Goal: Task Accomplishment & Management: Use online tool/utility

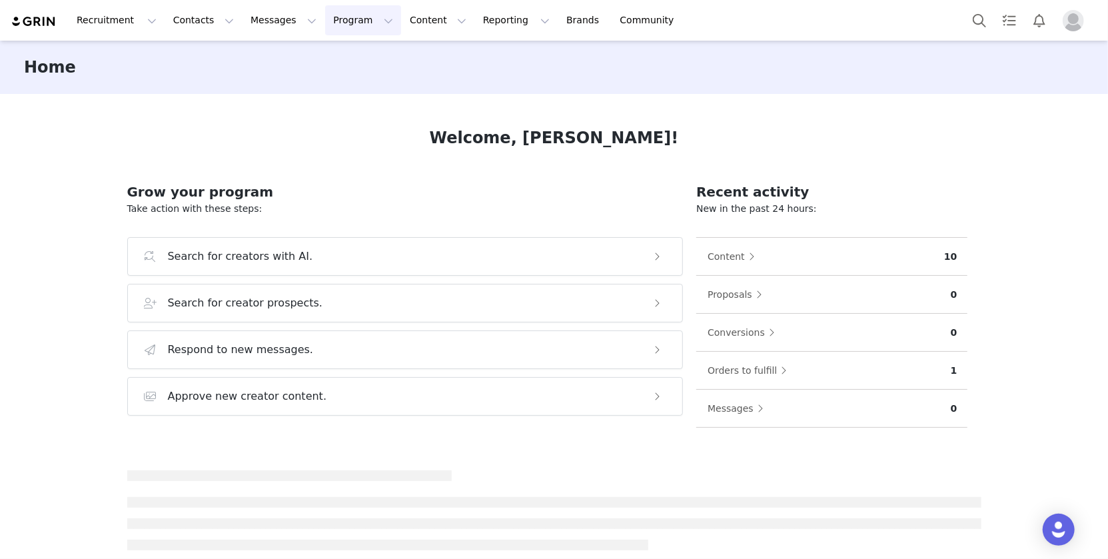
click at [325, 17] on button "Program Program" at bounding box center [363, 20] width 76 height 30
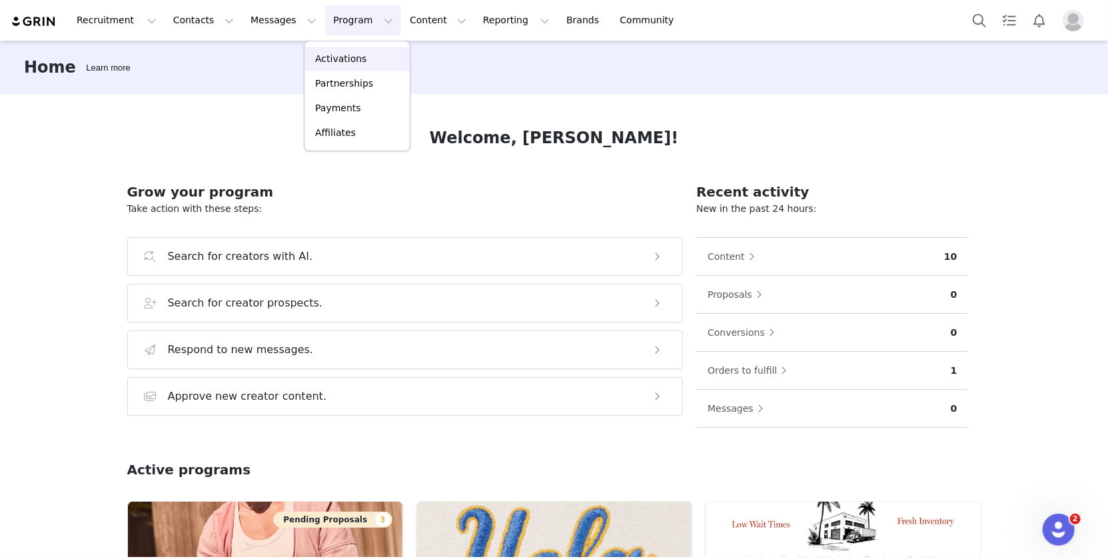
click at [342, 58] on p "Activations" at bounding box center [340, 59] width 51 height 14
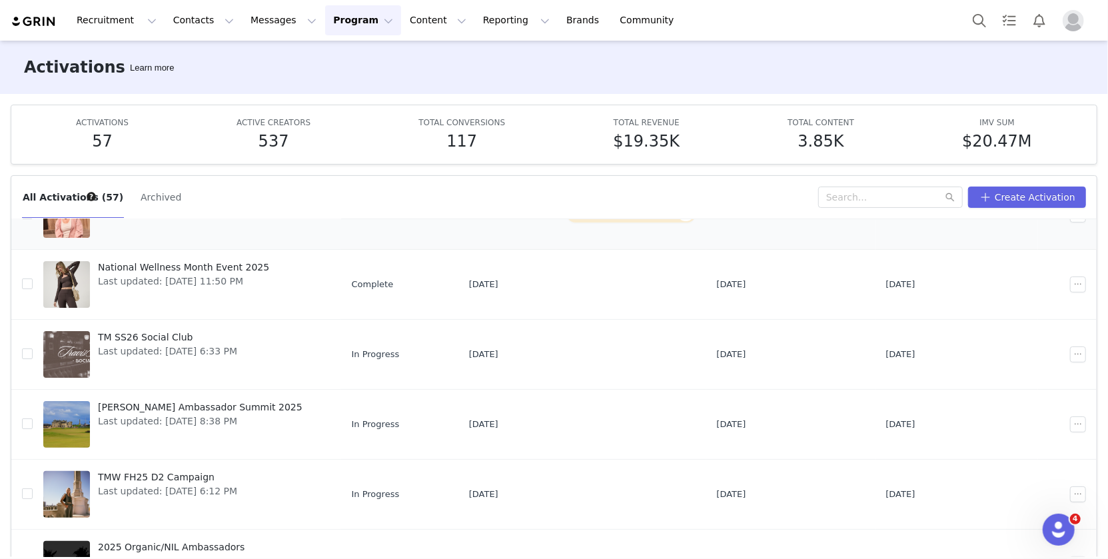
scroll to position [219, 0]
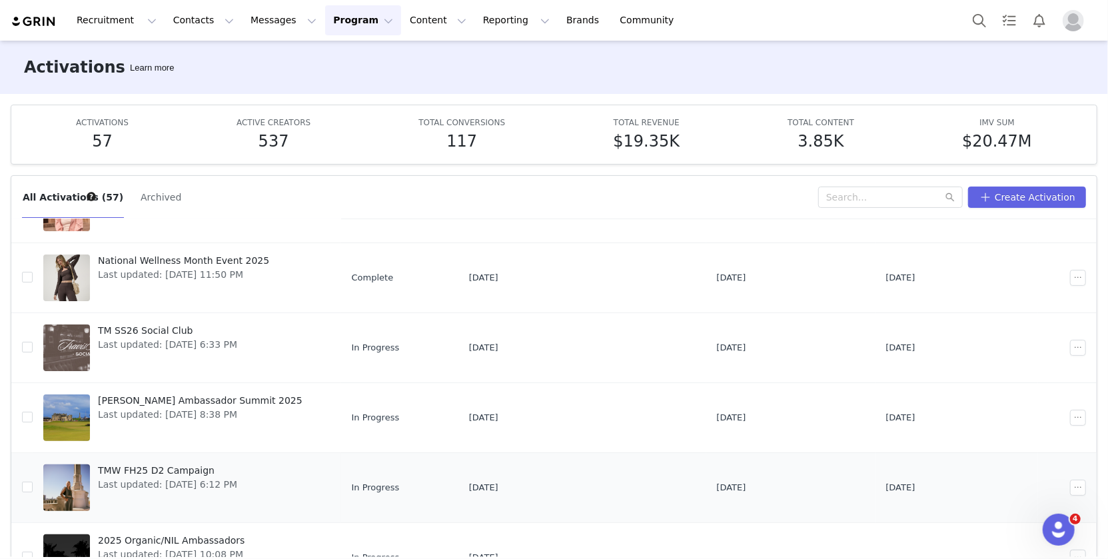
click at [171, 478] on span "Last updated: [DATE] 6:12 PM" at bounding box center [167, 485] width 139 height 14
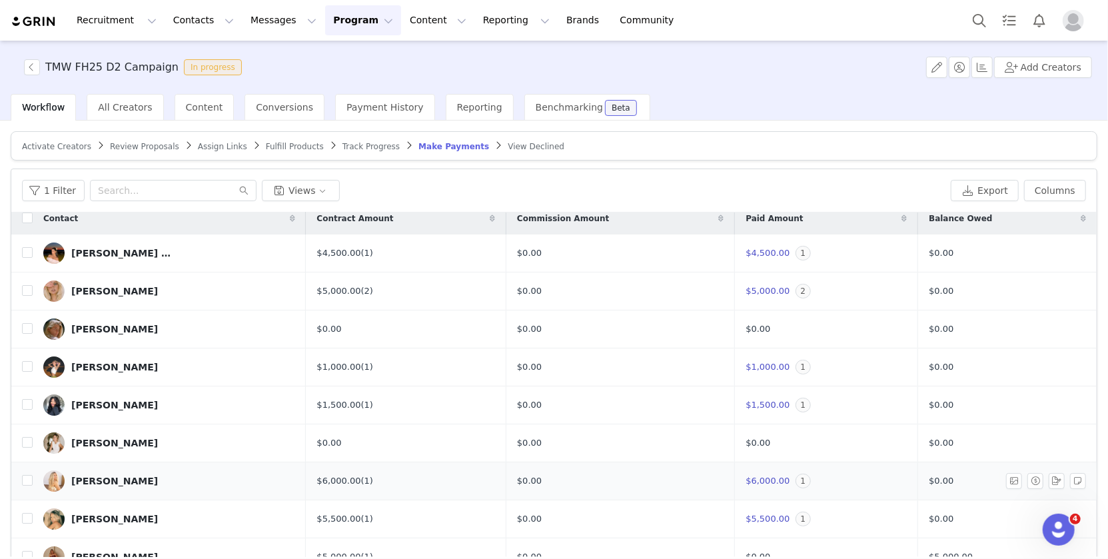
scroll to position [62, 0]
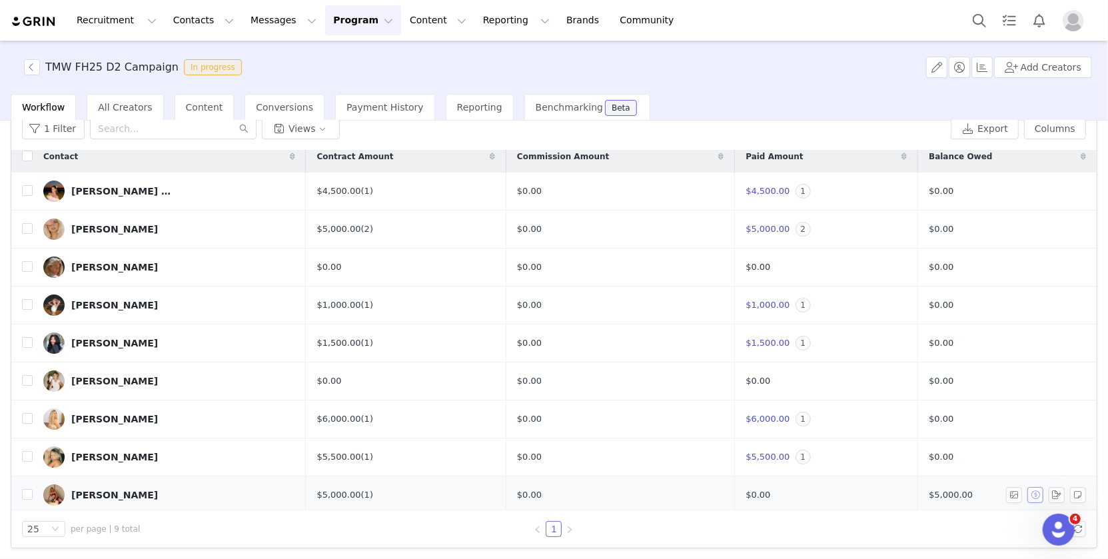
click at [1035, 488] on button "button" at bounding box center [1035, 495] width 16 height 16
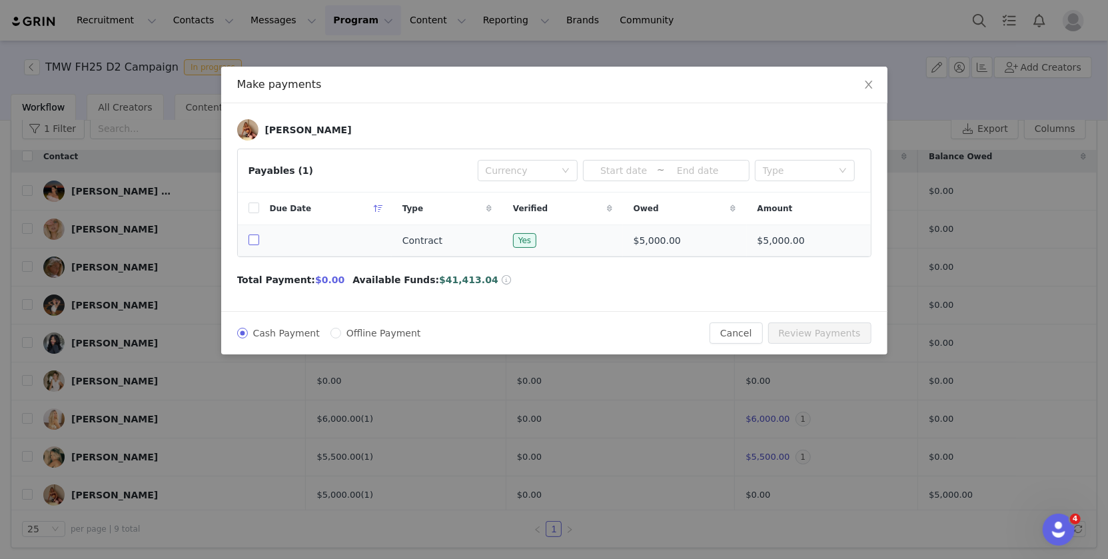
click at [248, 241] on input "checkbox" at bounding box center [253, 239] width 11 height 11
checkbox input "true"
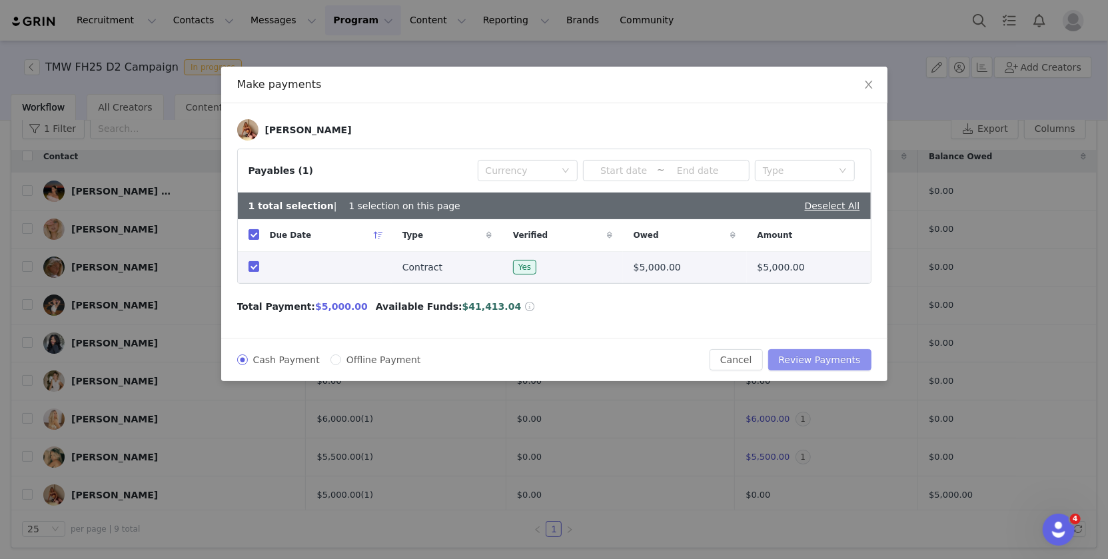
click at [833, 353] on button "Review Payments" at bounding box center [819, 359] width 103 height 21
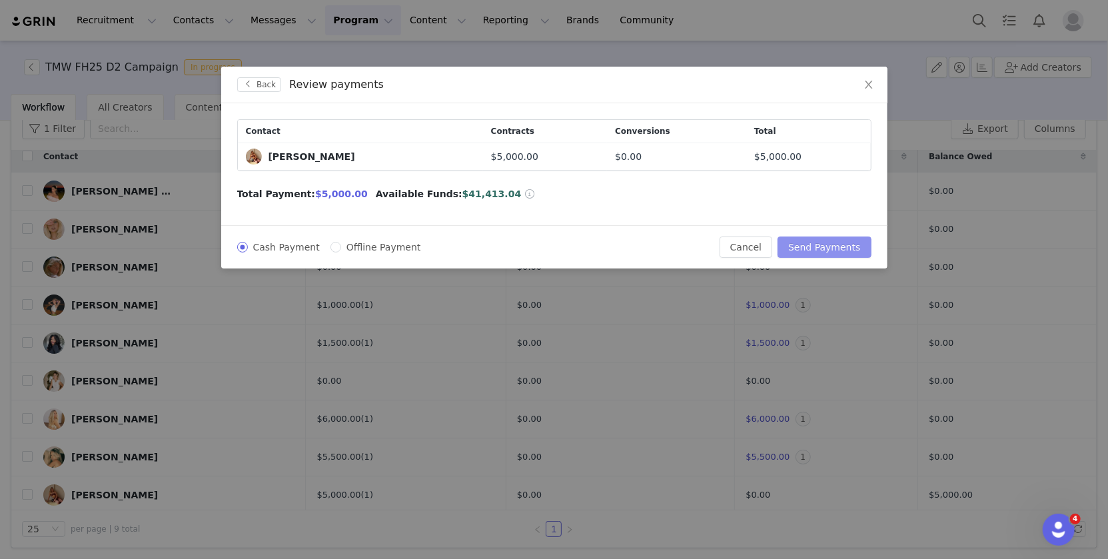
click at [820, 239] on button "Send Payments" at bounding box center [823, 246] width 93 height 21
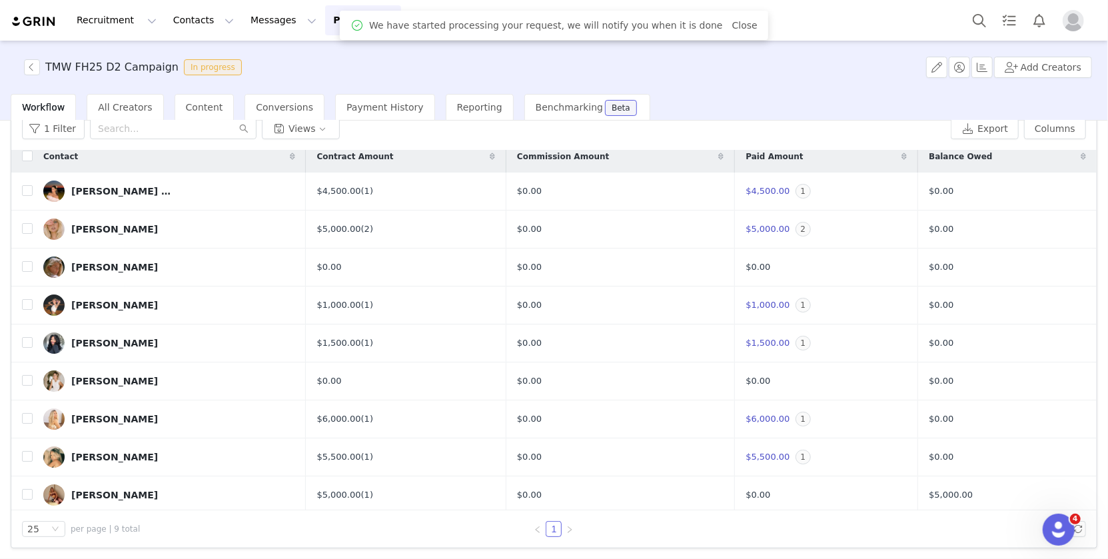
scroll to position [0, 0]
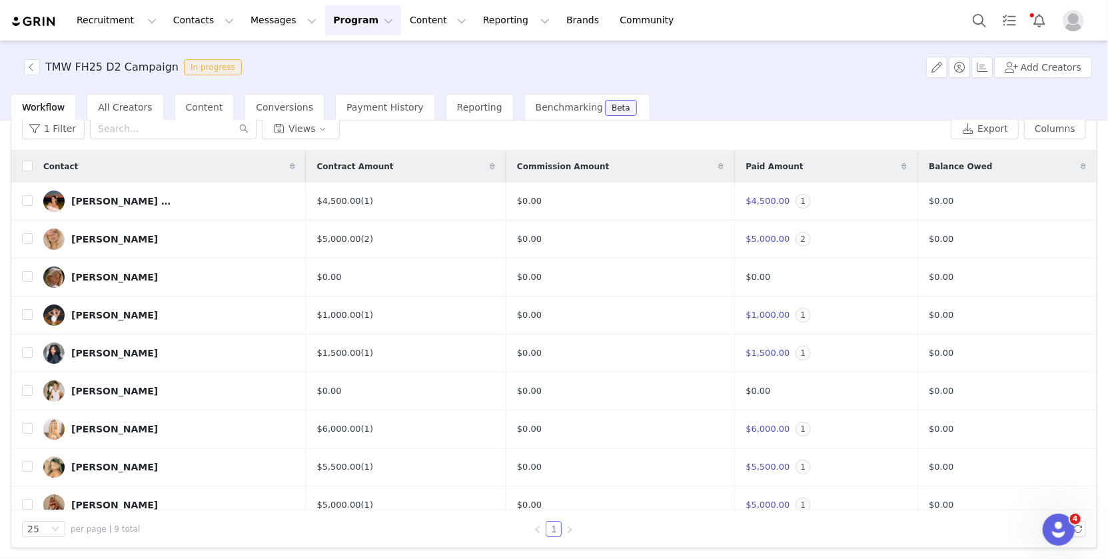
click at [336, 28] on button "Program Program" at bounding box center [363, 20] width 76 height 30
click at [337, 56] on p "Activations" at bounding box center [340, 59] width 51 height 14
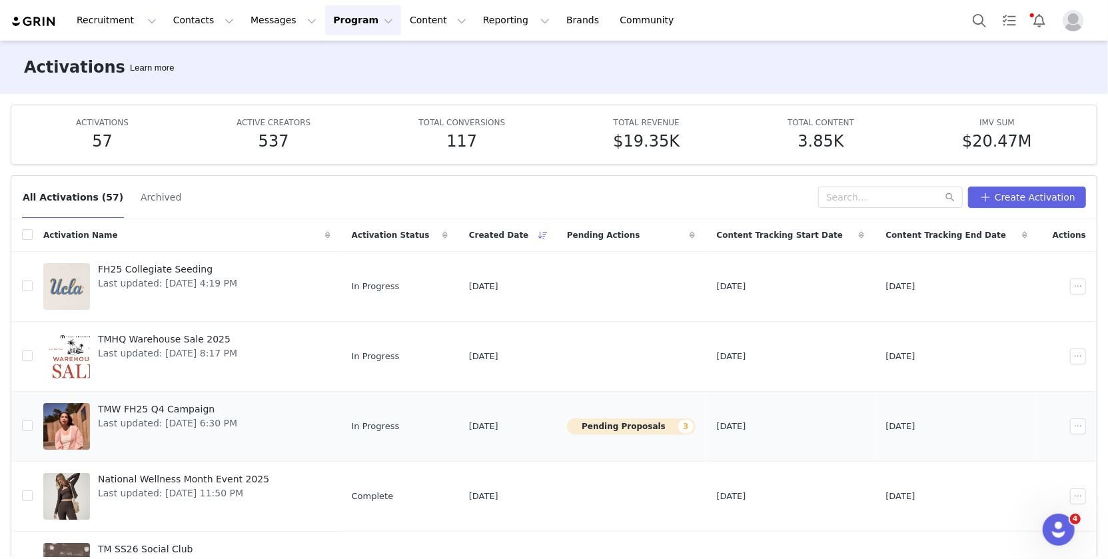
click at [154, 420] on span "Last updated: [DATE] 6:30 PM" at bounding box center [167, 423] width 139 height 14
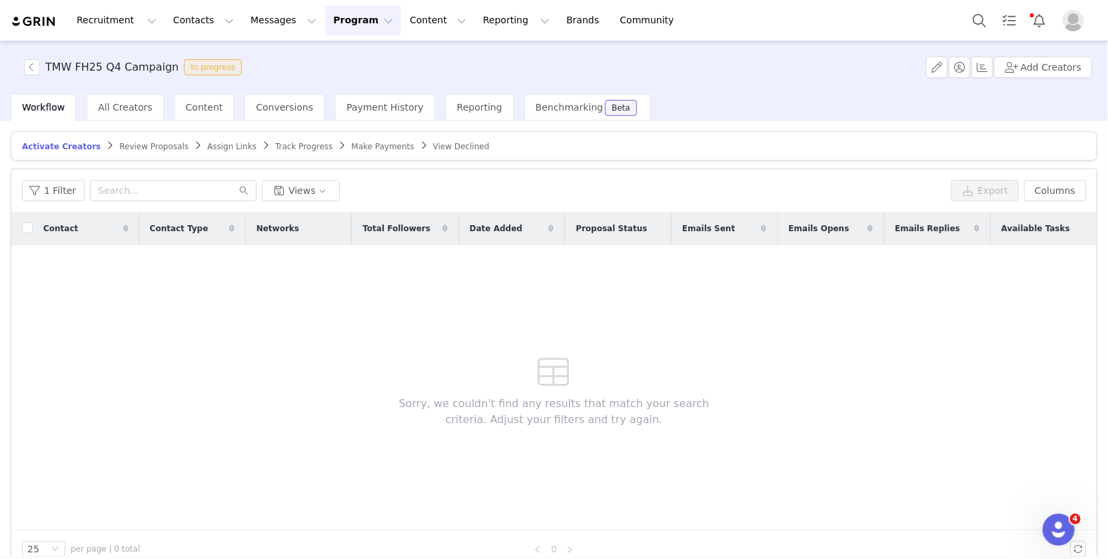
click at [145, 144] on span "Review Proposals" at bounding box center [153, 146] width 69 height 9
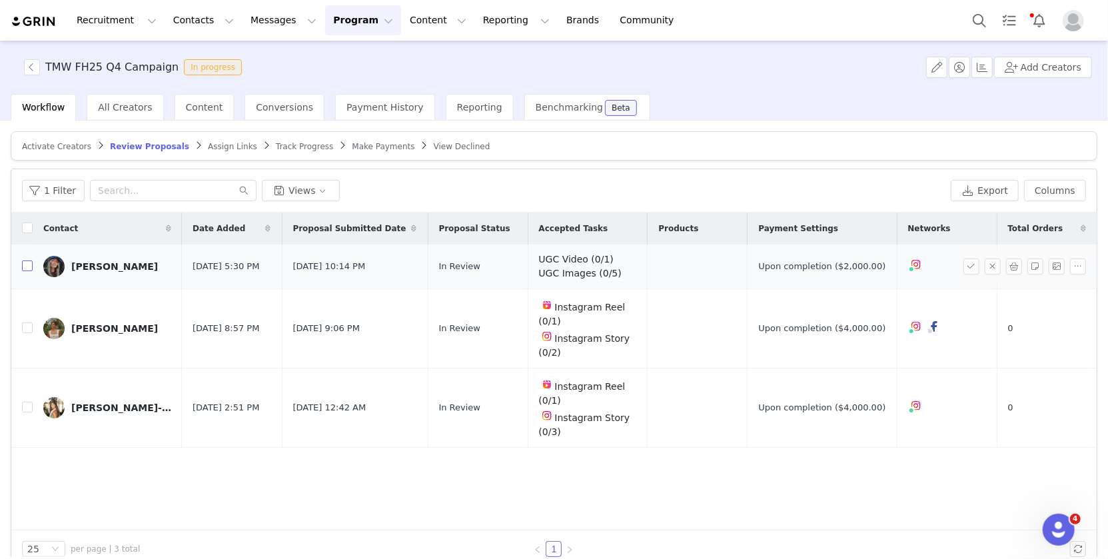
click at [27, 263] on input "checkbox" at bounding box center [27, 265] width 11 height 11
checkbox input "true"
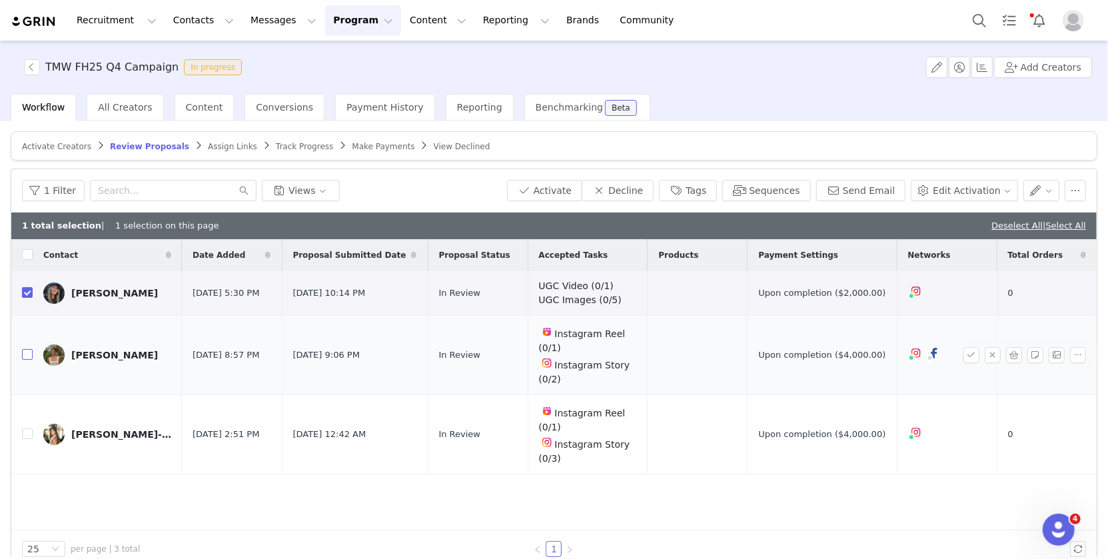
click at [27, 349] on input "checkbox" at bounding box center [27, 354] width 11 height 11
checkbox input "true"
click at [25, 428] on input "checkbox" at bounding box center [27, 433] width 11 height 11
checkbox input "true"
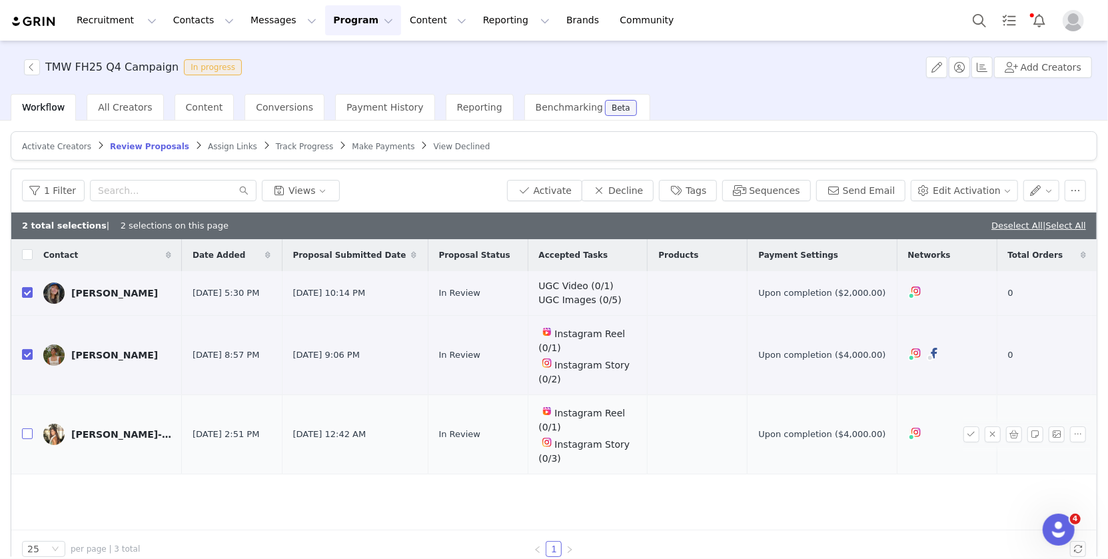
checkbox input "true"
click at [567, 180] on button "Activate" at bounding box center [544, 190] width 75 height 21
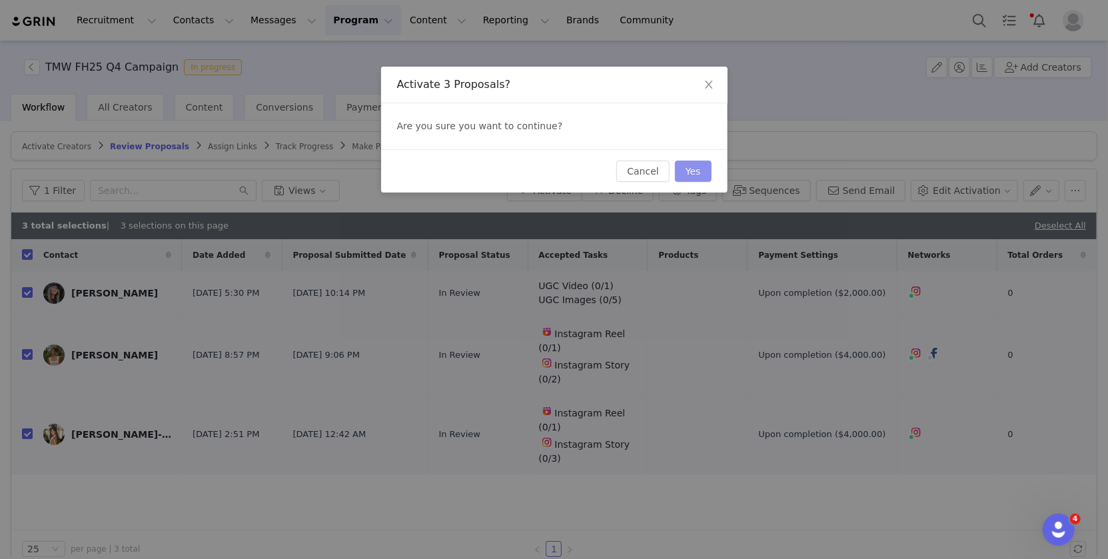
click at [689, 167] on button "Yes" at bounding box center [693, 171] width 37 height 21
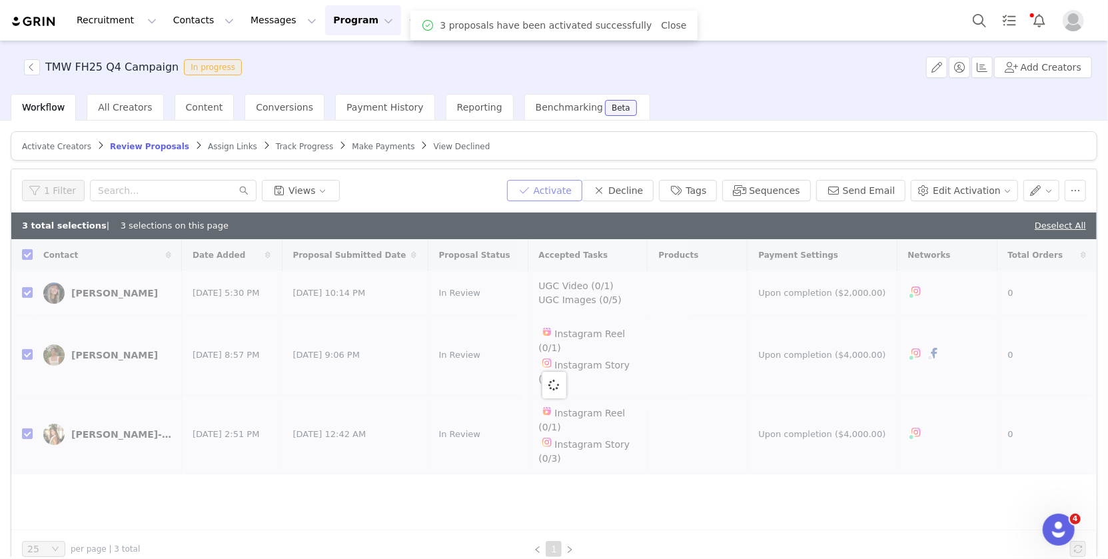
checkbox input "false"
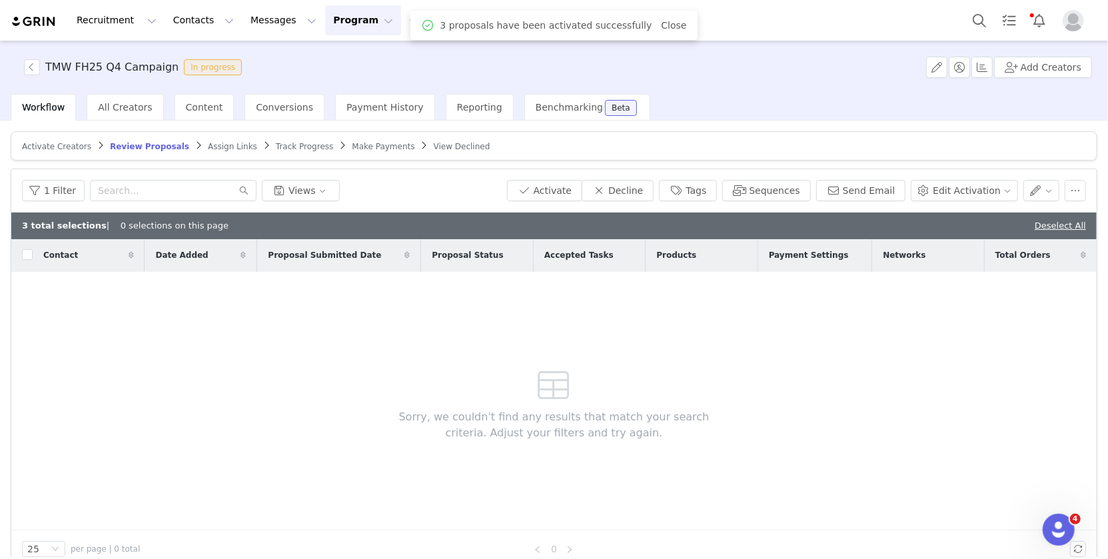
click at [210, 145] on span "Assign Links" at bounding box center [232, 146] width 49 height 9
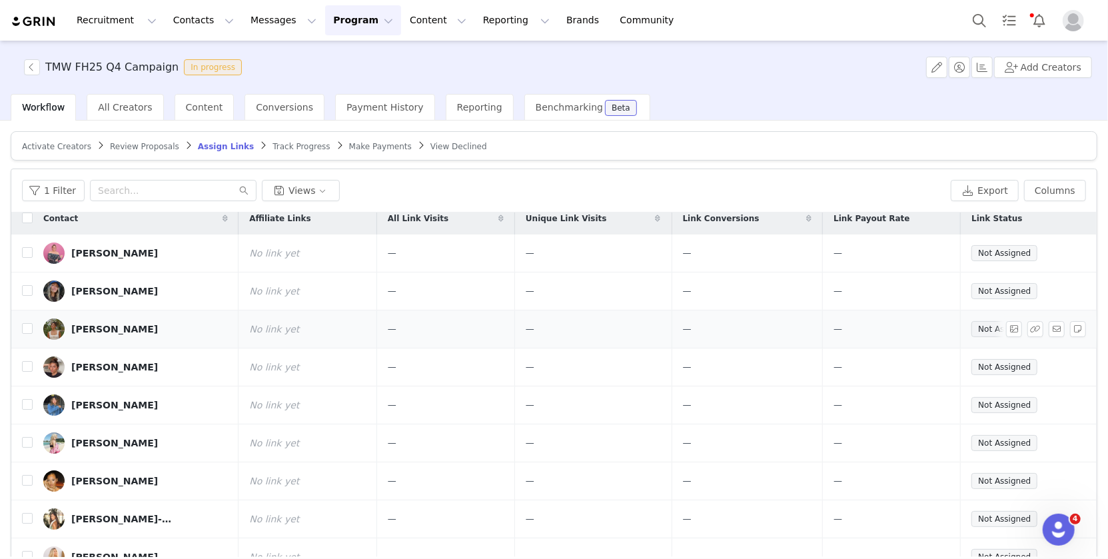
scroll to position [62, 0]
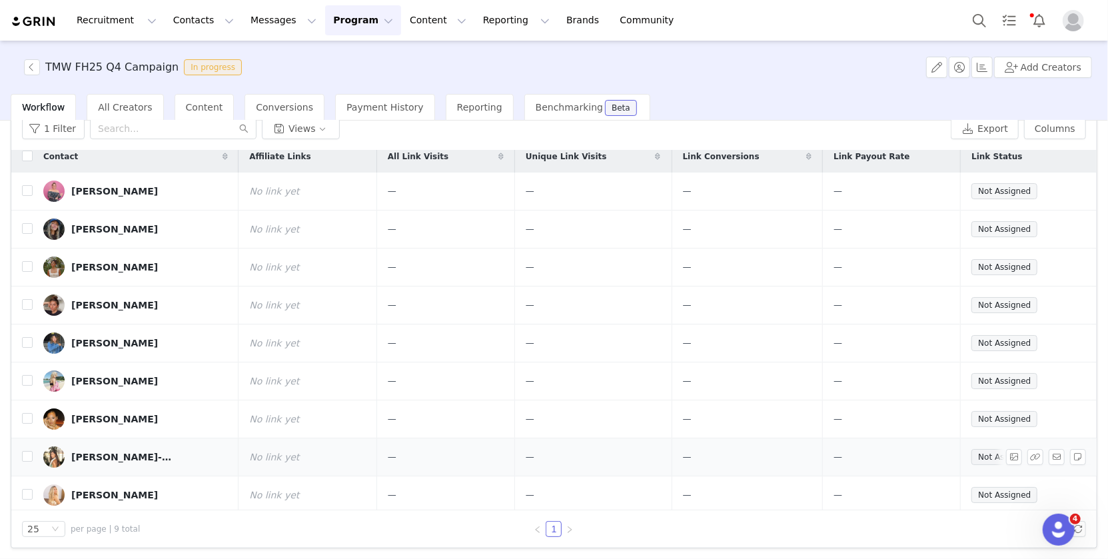
click at [114, 452] on div "Amanda Li-Paige aka 🐼" at bounding box center [121, 457] width 100 height 11
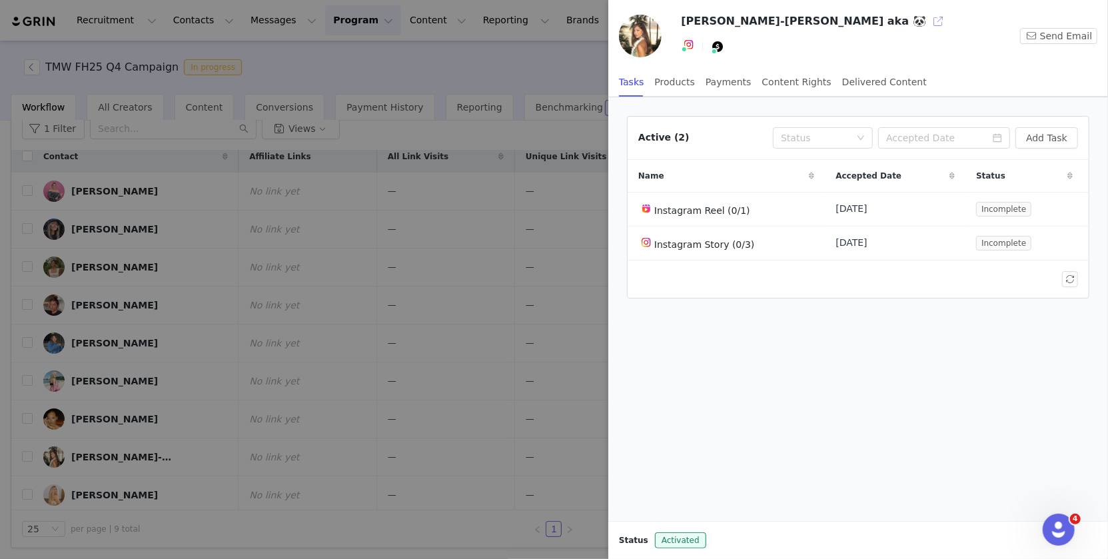
click at [927, 20] on button "button" at bounding box center [937, 21] width 21 height 21
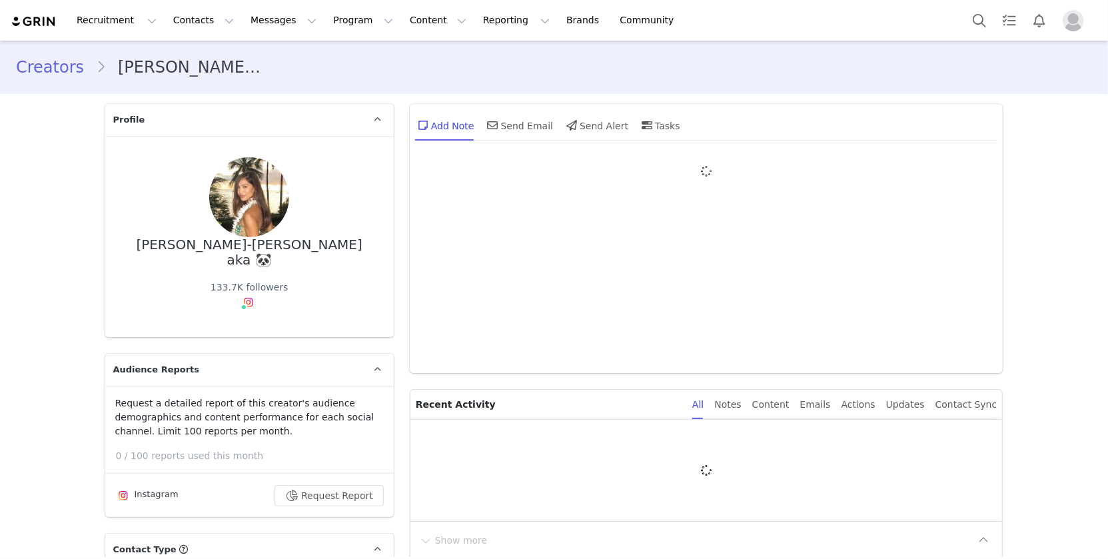
type input "+1 (United States)"
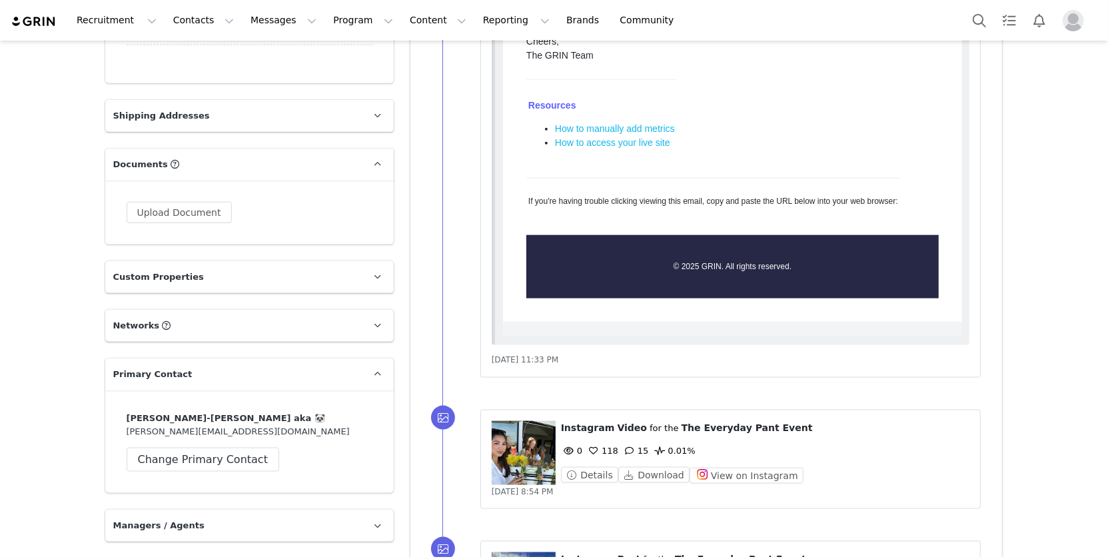
scroll to position [1408, 0]
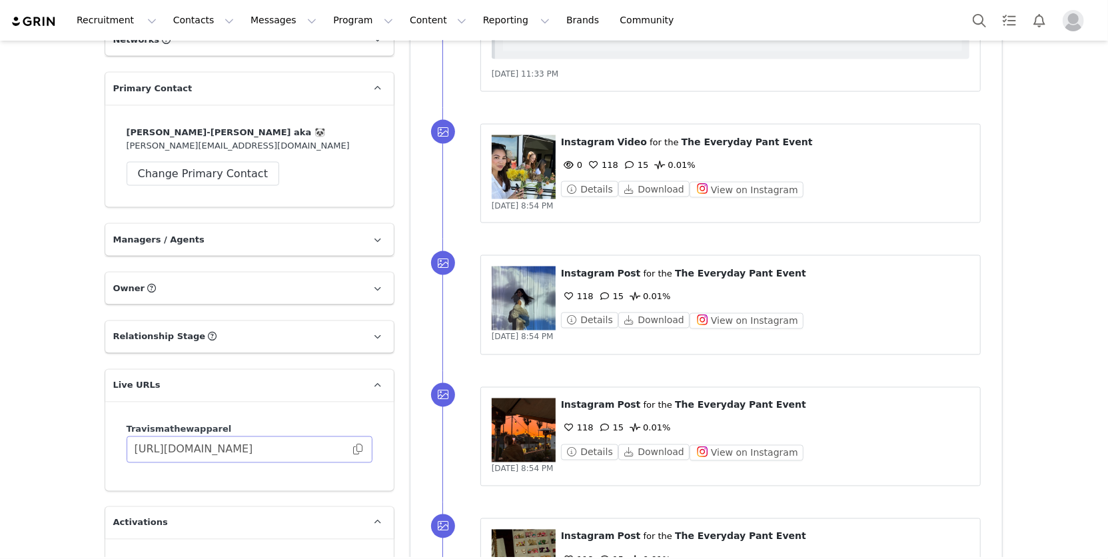
click at [355, 450] on span at bounding box center [357, 450] width 13 height 0
click at [346, 18] on button "Program Program" at bounding box center [363, 20] width 76 height 30
click at [348, 57] on p "Activations" at bounding box center [340, 59] width 51 height 14
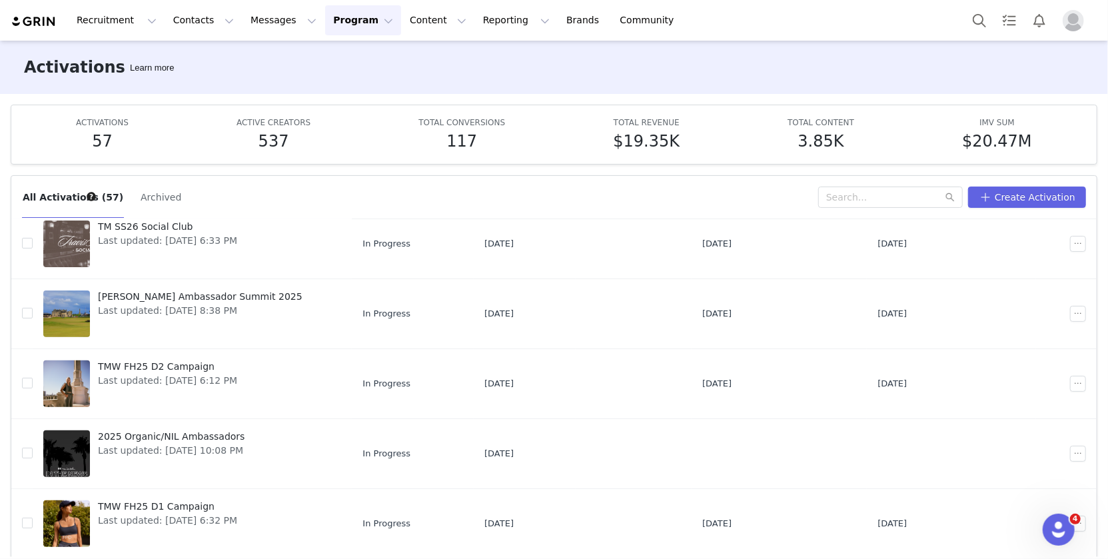
scroll to position [324, 0]
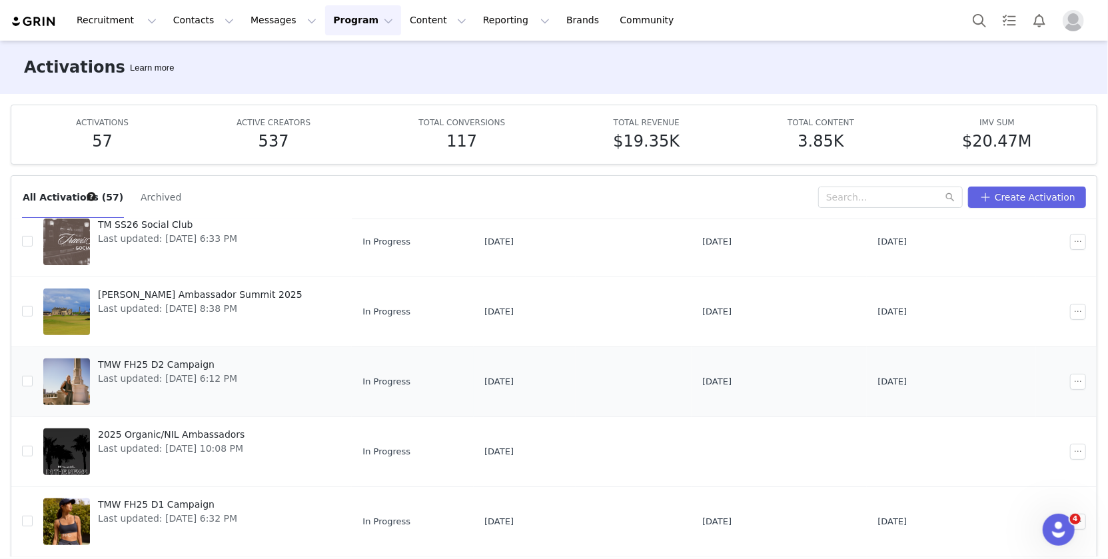
click at [137, 372] on span "Last updated: [DATE] 6:12 PM" at bounding box center [167, 379] width 139 height 14
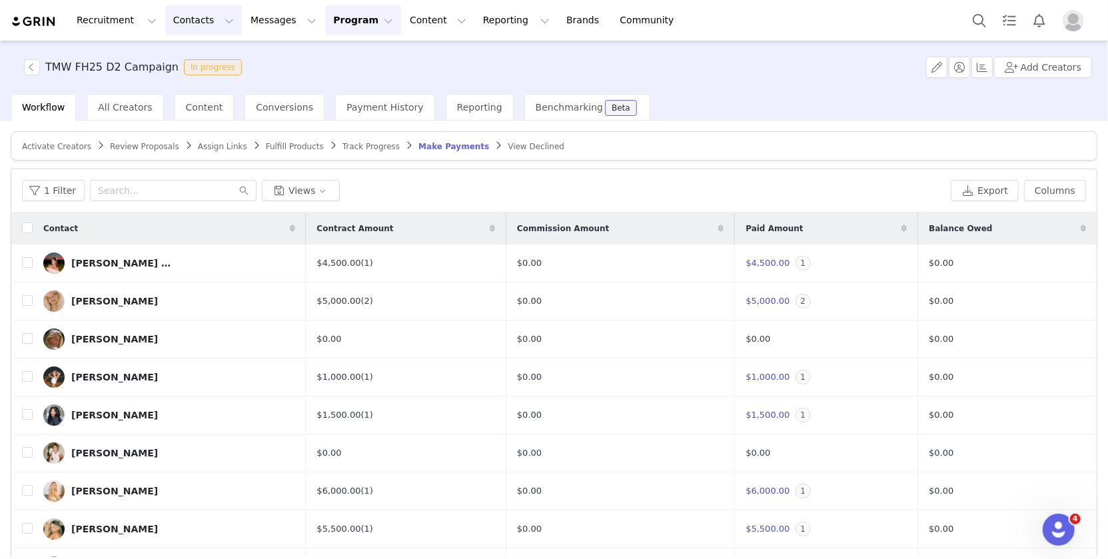
click at [195, 11] on button "Contacts Contacts" at bounding box center [203, 20] width 77 height 30
click at [196, 56] on p "Creators" at bounding box center [187, 59] width 40 height 14
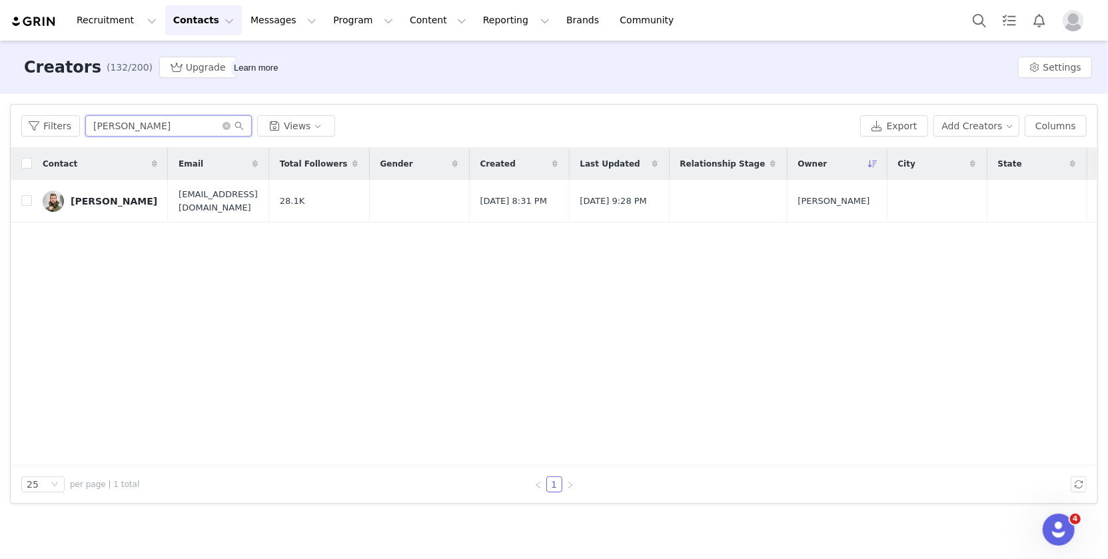
click at [132, 133] on input "robert" at bounding box center [168, 125] width 167 height 21
type input "r"
type input "abby nef"
click at [95, 195] on div "Abby Neff" at bounding box center [114, 194] width 87 height 11
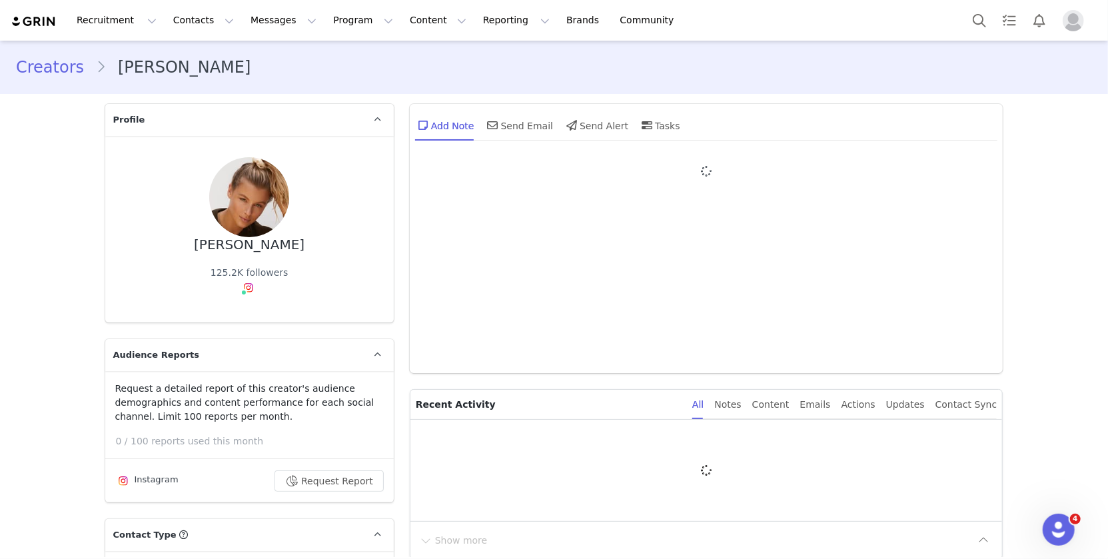
type input "+1 (United States)"
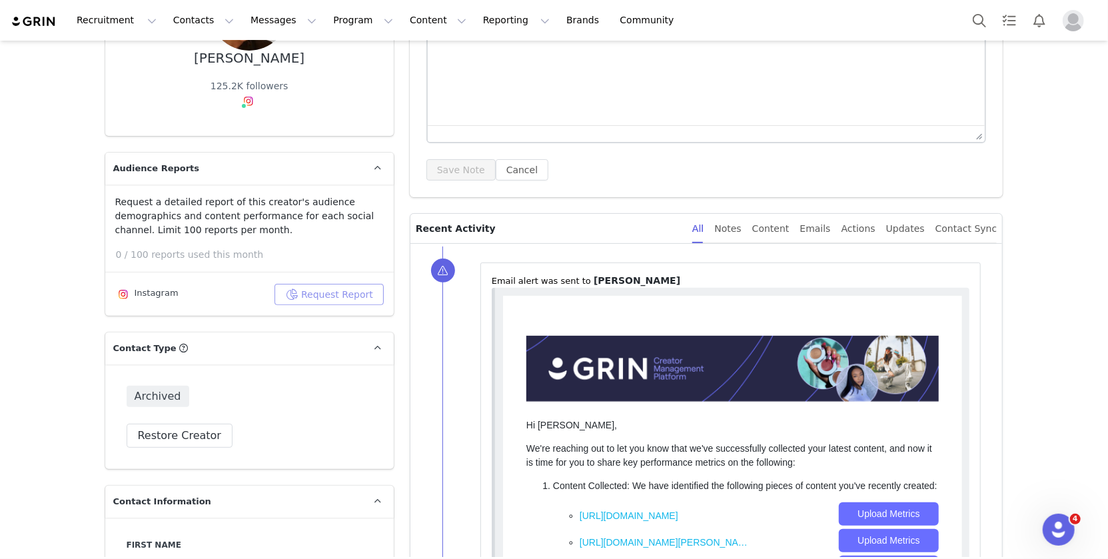
scroll to position [189, 0]
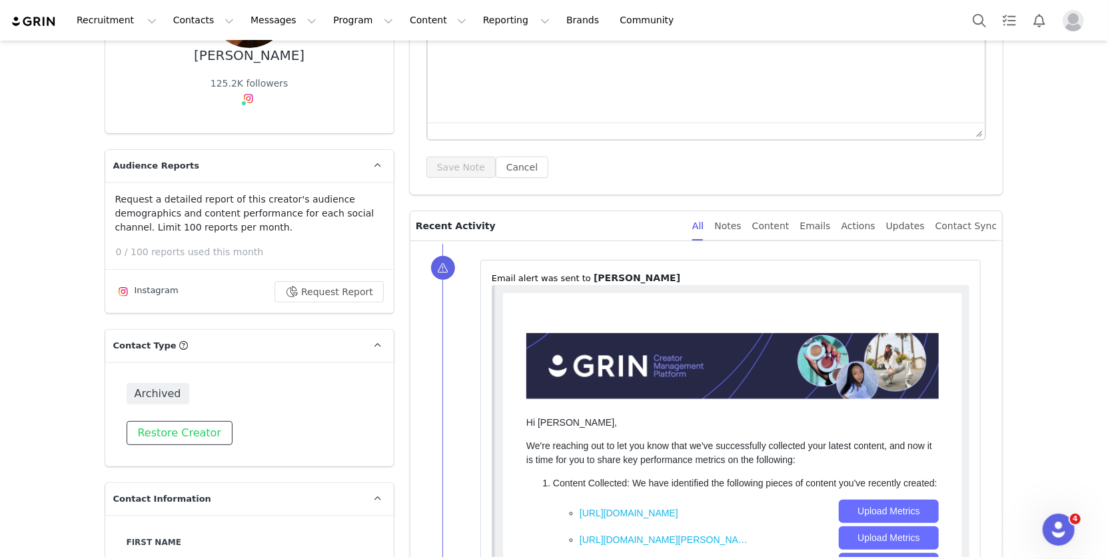
click at [171, 426] on button "Restore Creator" at bounding box center [180, 433] width 106 height 24
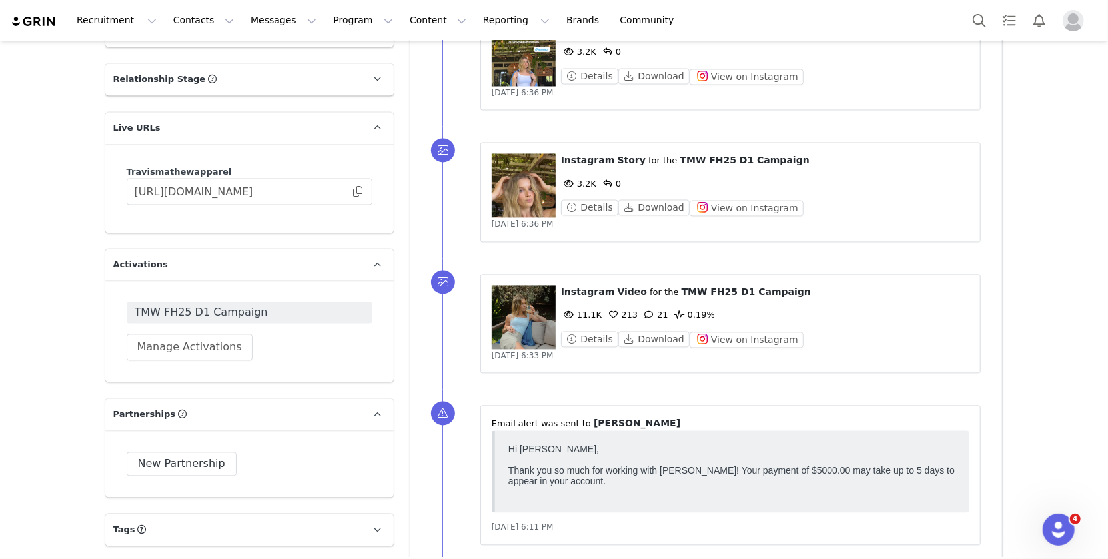
scroll to position [1766, 0]
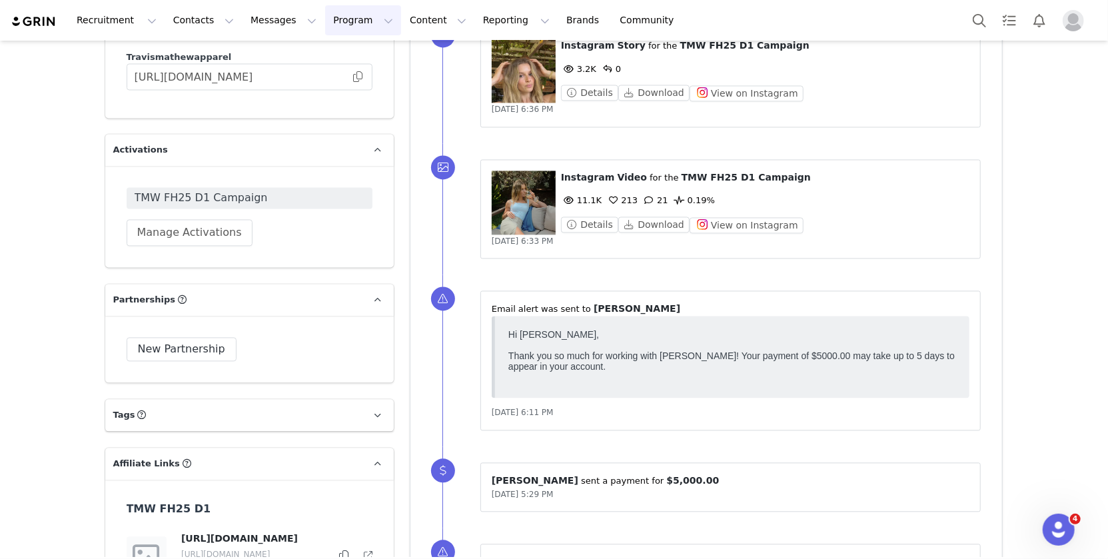
click at [340, 14] on button "Program Program" at bounding box center [363, 20] width 76 height 30
click at [340, 57] on p "Activations" at bounding box center [340, 59] width 51 height 14
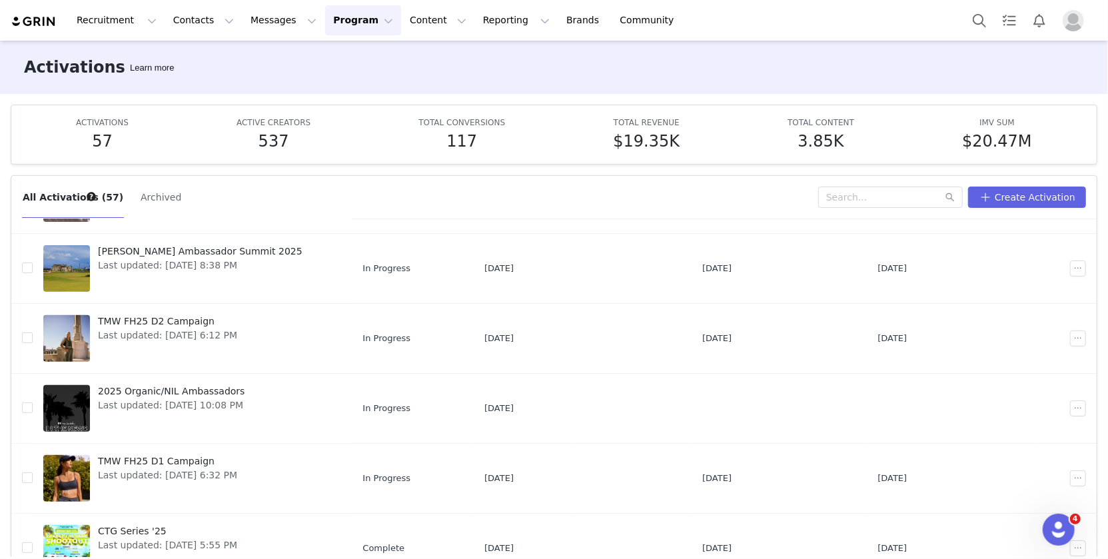
scroll to position [69, 0]
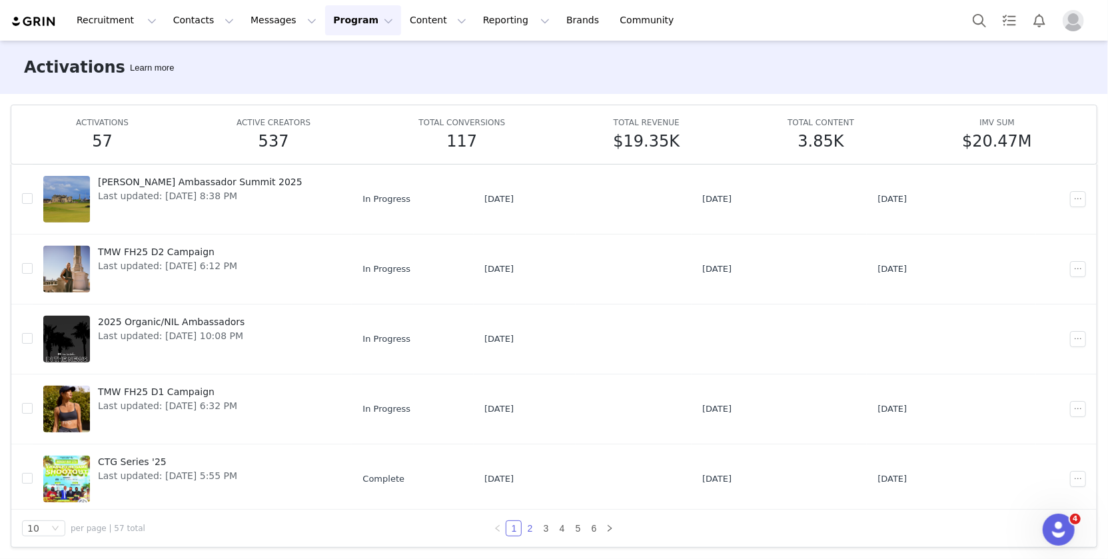
click at [526, 530] on link "2" at bounding box center [529, 528] width 15 height 15
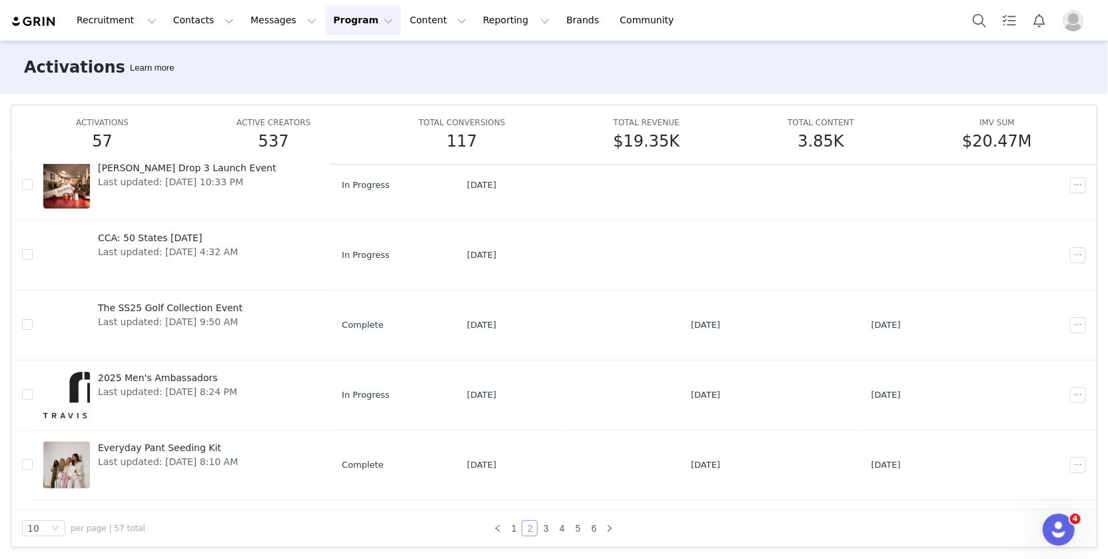
scroll to position [0, 0]
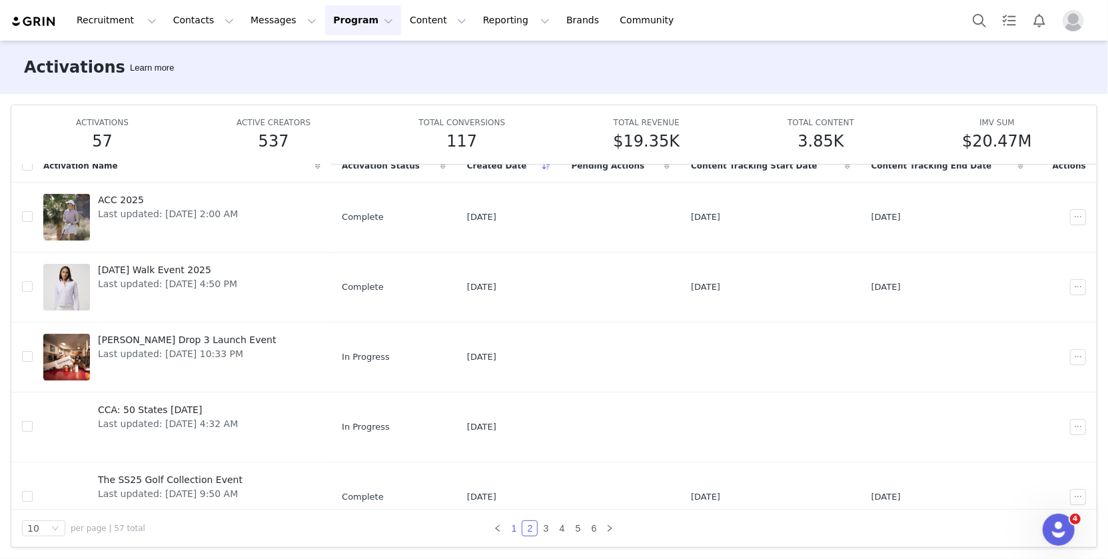
click at [517, 528] on link "1" at bounding box center [513, 528] width 15 height 15
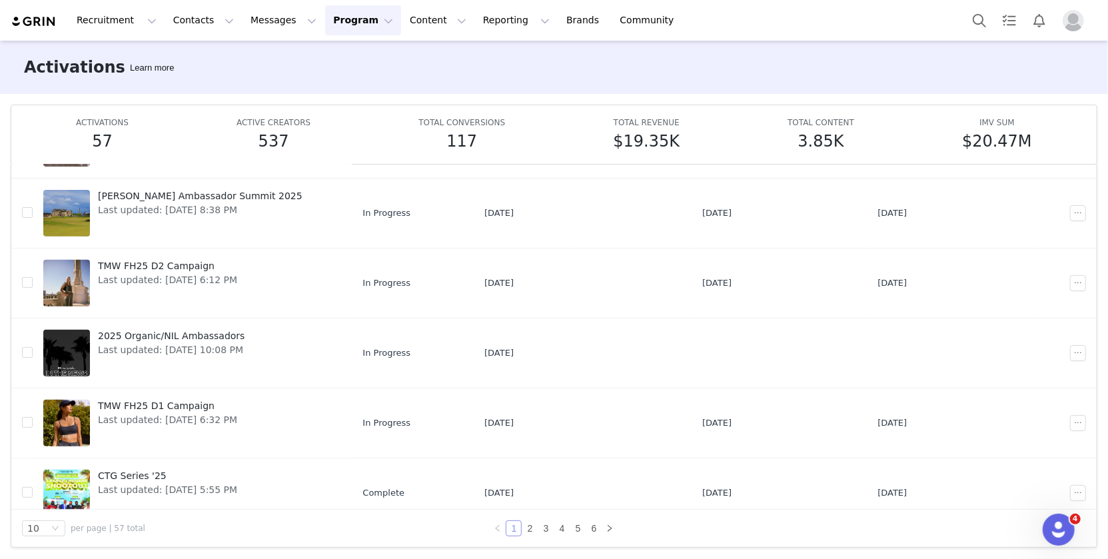
scroll to position [368, 0]
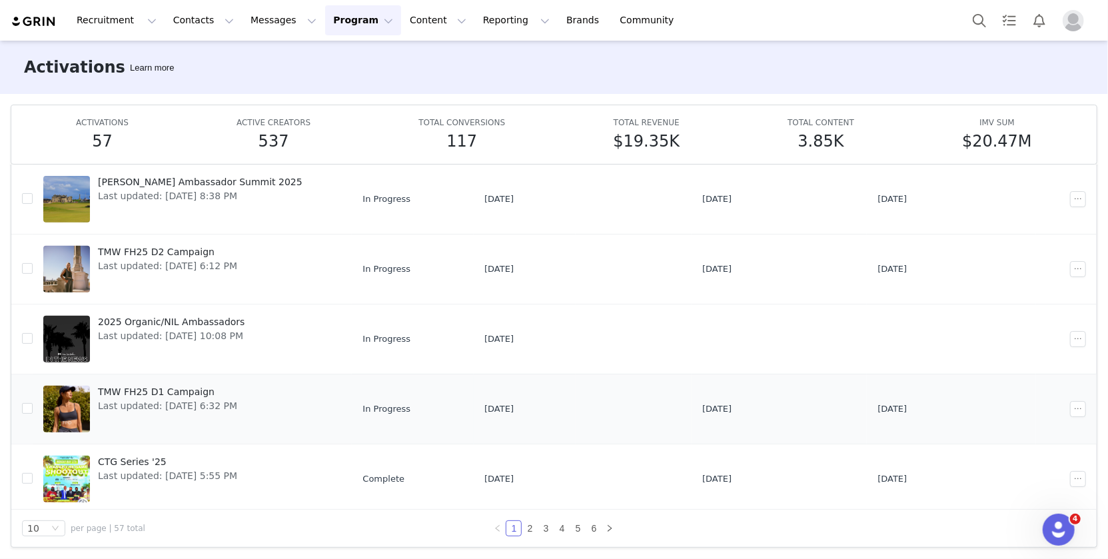
click at [155, 386] on span "TMW FH25 D1 Campaign" at bounding box center [167, 392] width 139 height 14
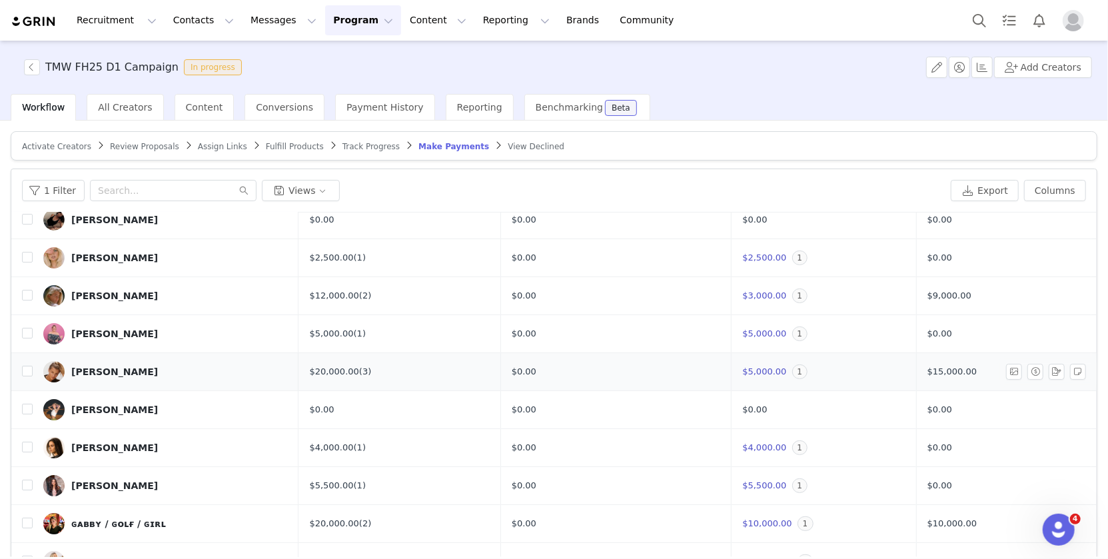
scroll to position [83, 0]
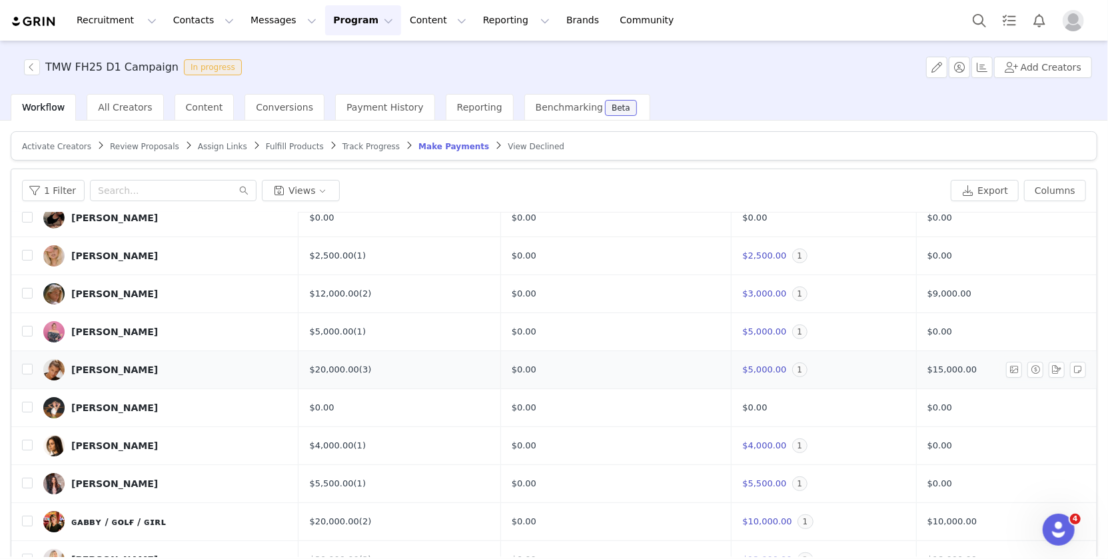
click at [111, 364] on div "Abby Neff" at bounding box center [114, 369] width 87 height 11
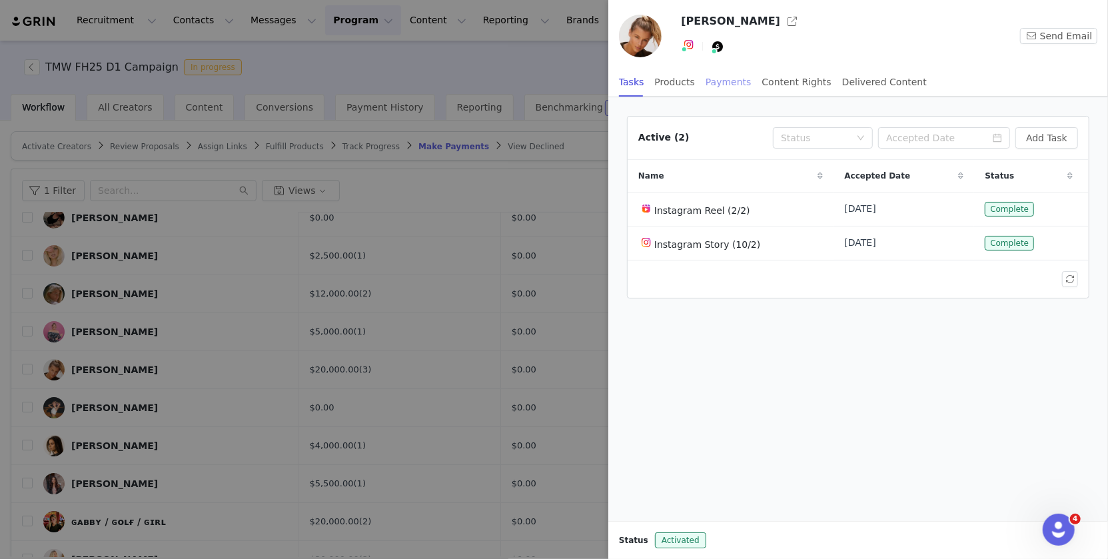
click at [715, 85] on div "Payments" at bounding box center [728, 82] width 46 height 30
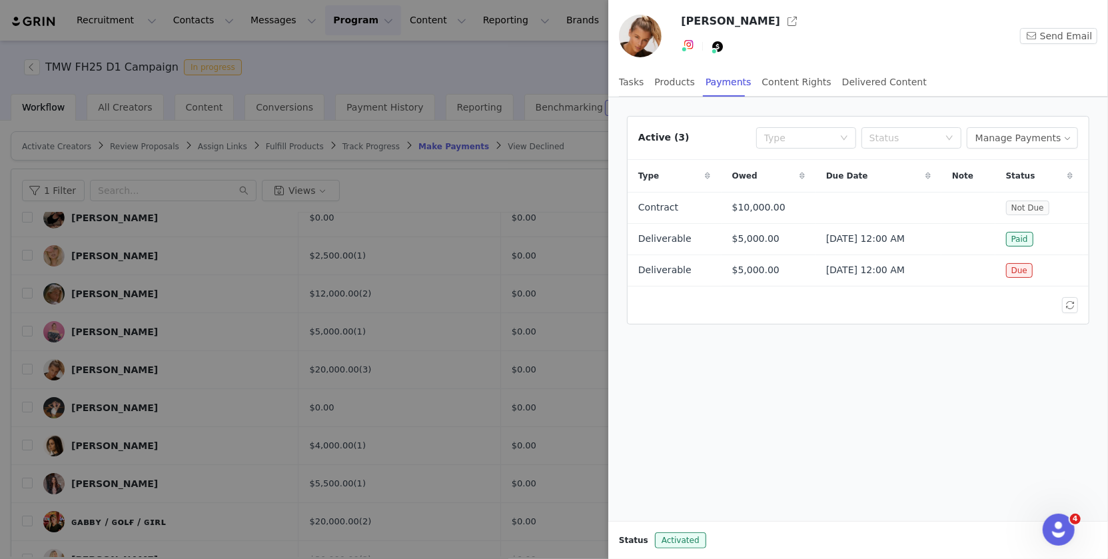
click at [578, 149] on div at bounding box center [554, 279] width 1108 height 559
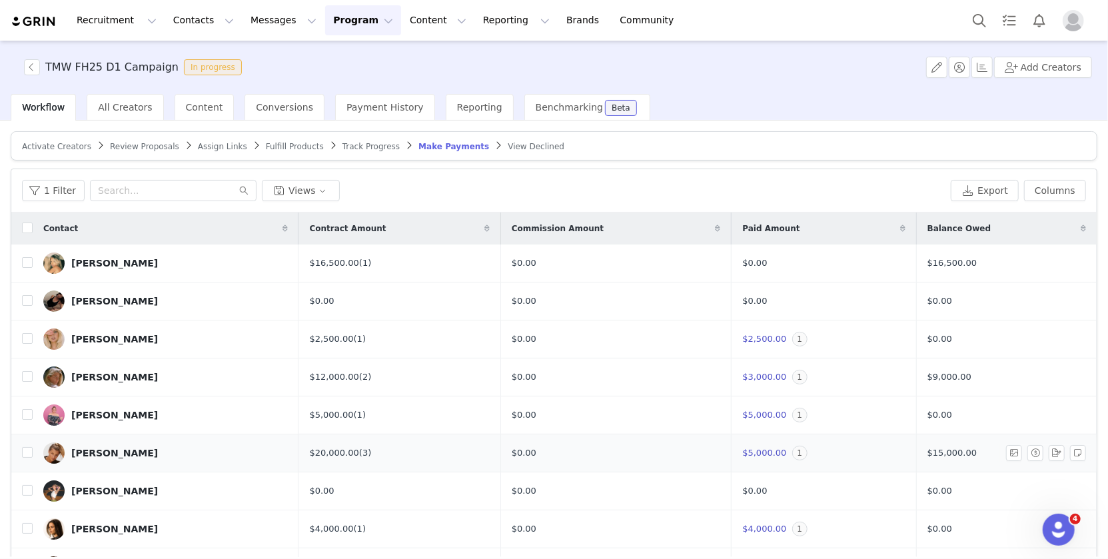
click at [95, 451] on div "Abby Neff" at bounding box center [114, 453] width 87 height 11
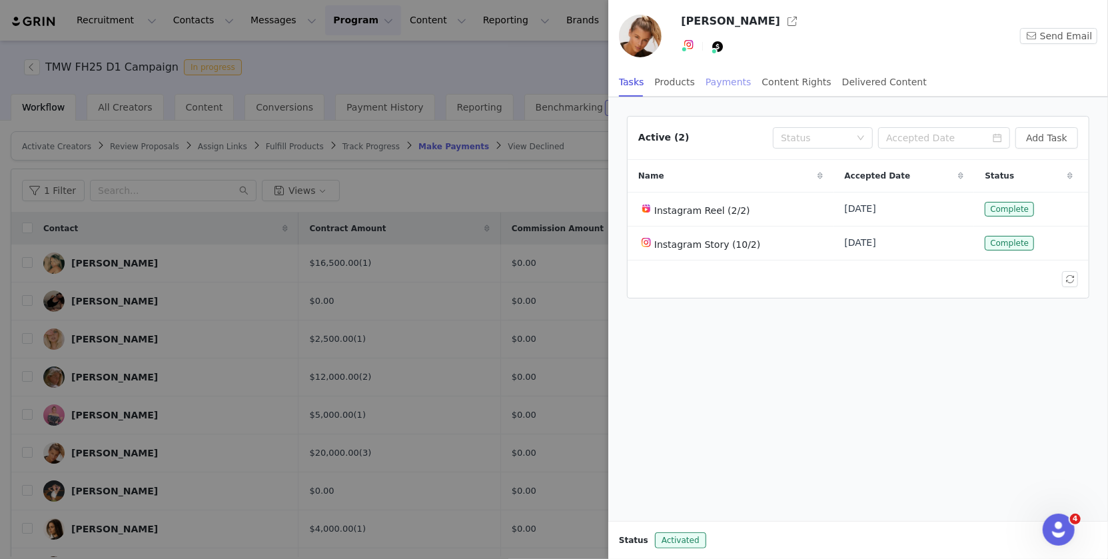
click at [731, 83] on div "Payments" at bounding box center [728, 82] width 46 height 30
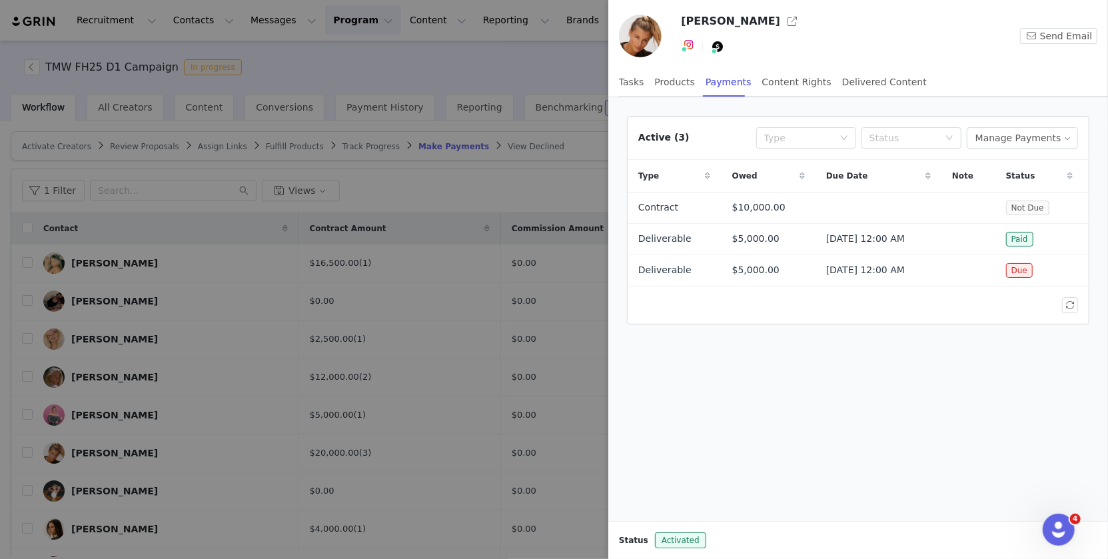
click at [581, 65] on div at bounding box center [554, 279] width 1108 height 559
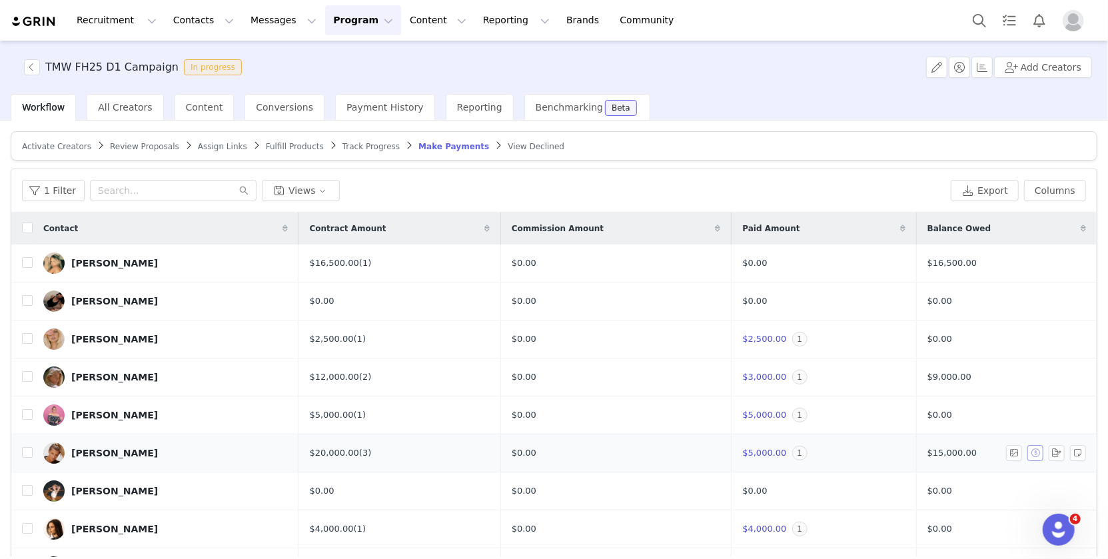
click at [1035, 453] on button "button" at bounding box center [1035, 453] width 16 height 16
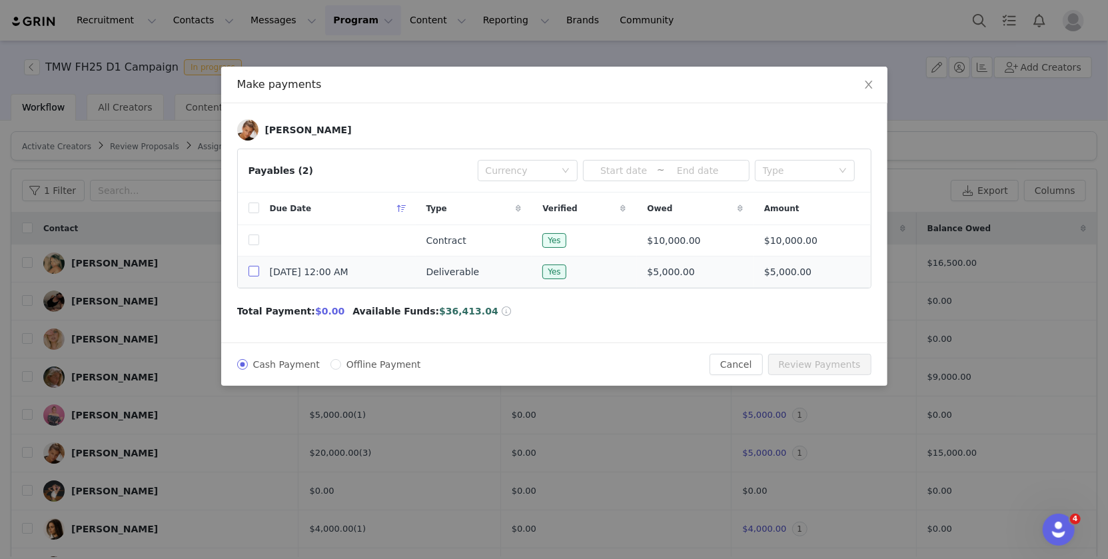
click at [253, 268] on input "checkbox" at bounding box center [253, 271] width 11 height 11
checkbox input "true"
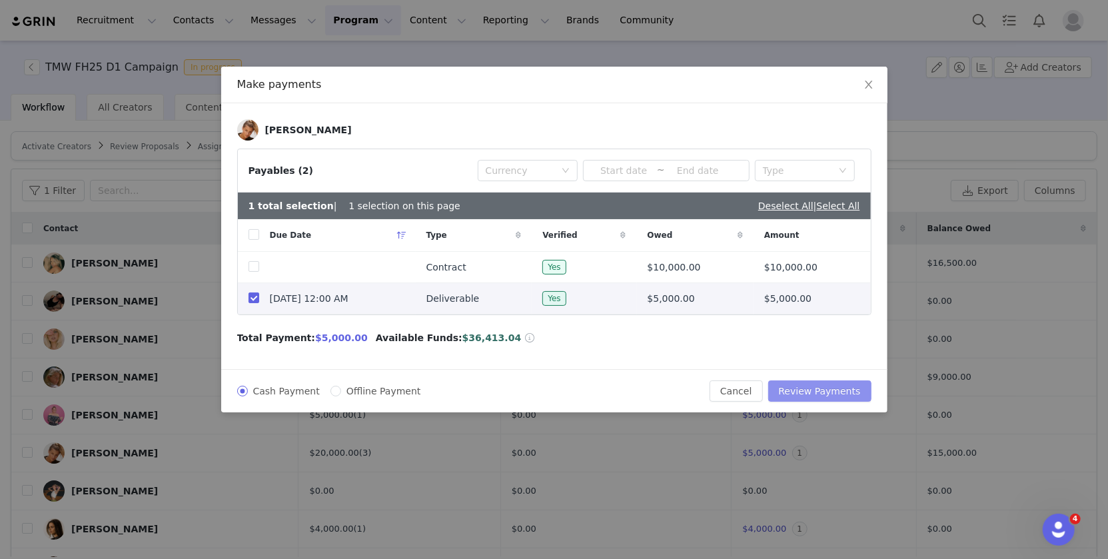
click at [806, 386] on button "Review Payments" at bounding box center [819, 390] width 103 height 21
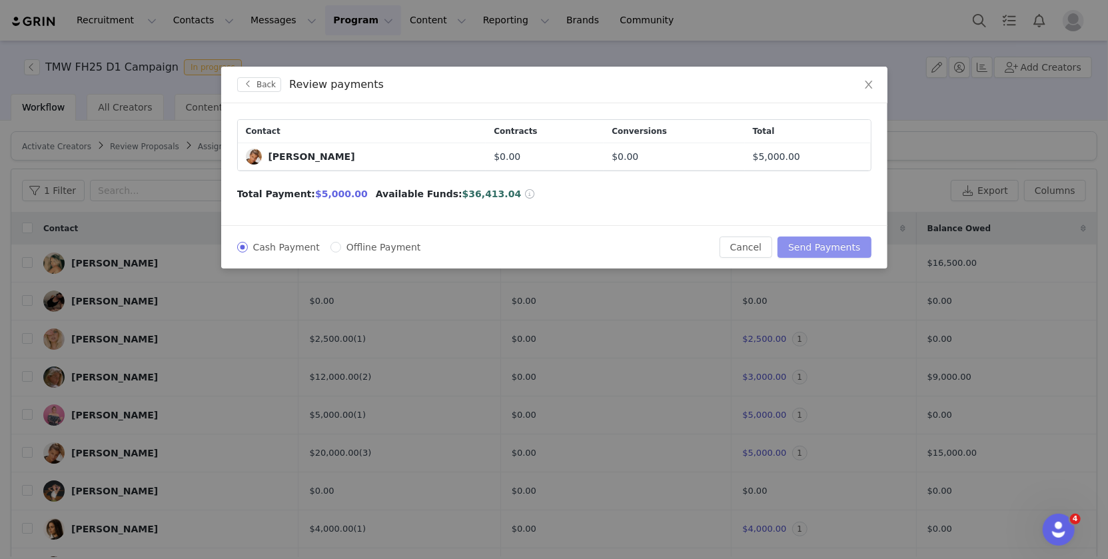
click at [833, 242] on button "Send Payments" at bounding box center [823, 246] width 93 height 21
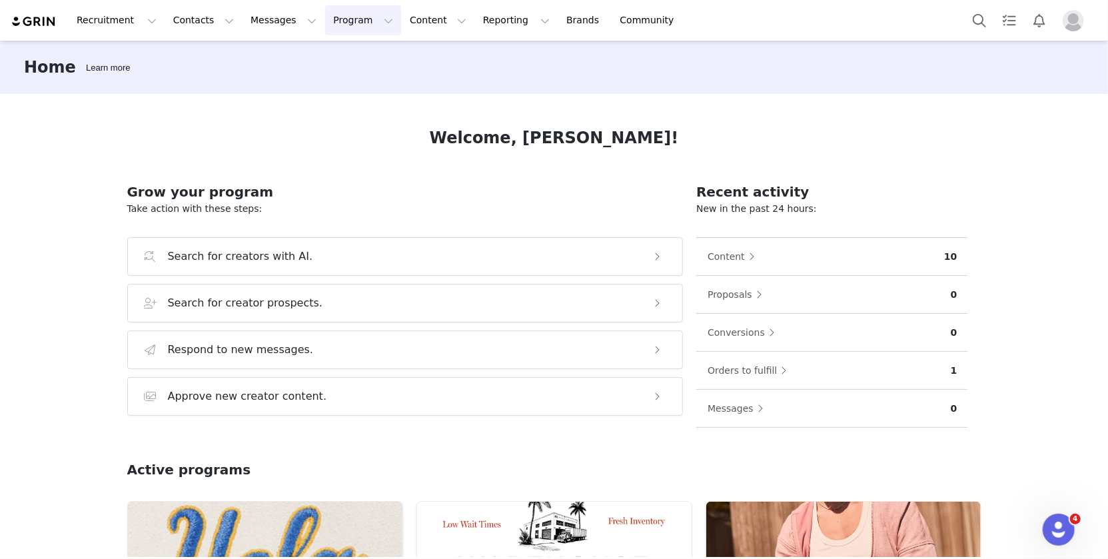
click at [325, 9] on button "Program Program" at bounding box center [363, 20] width 76 height 30
click at [322, 53] on p "Activations" at bounding box center [340, 59] width 51 height 14
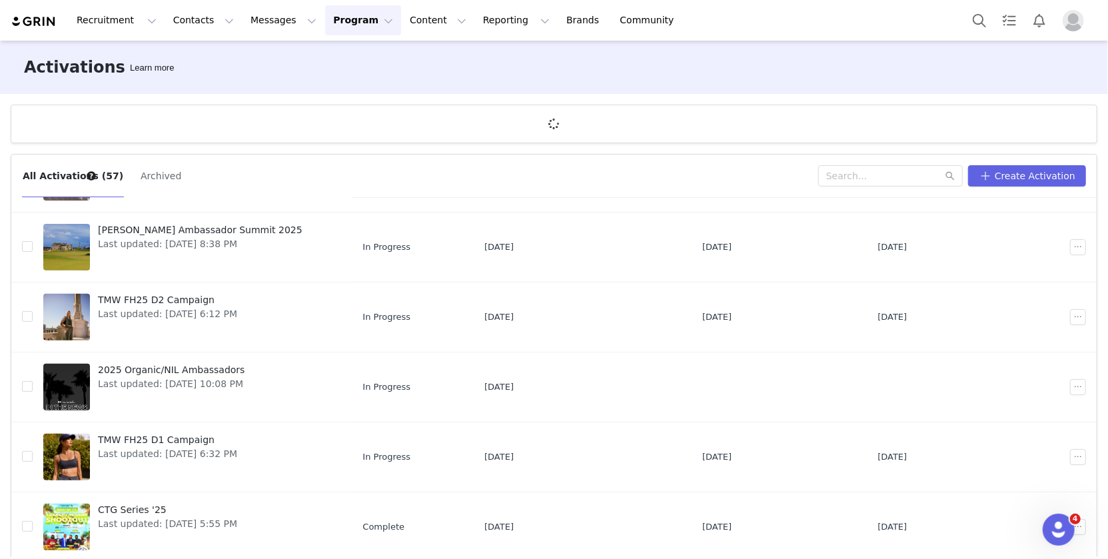
scroll to position [48, 0]
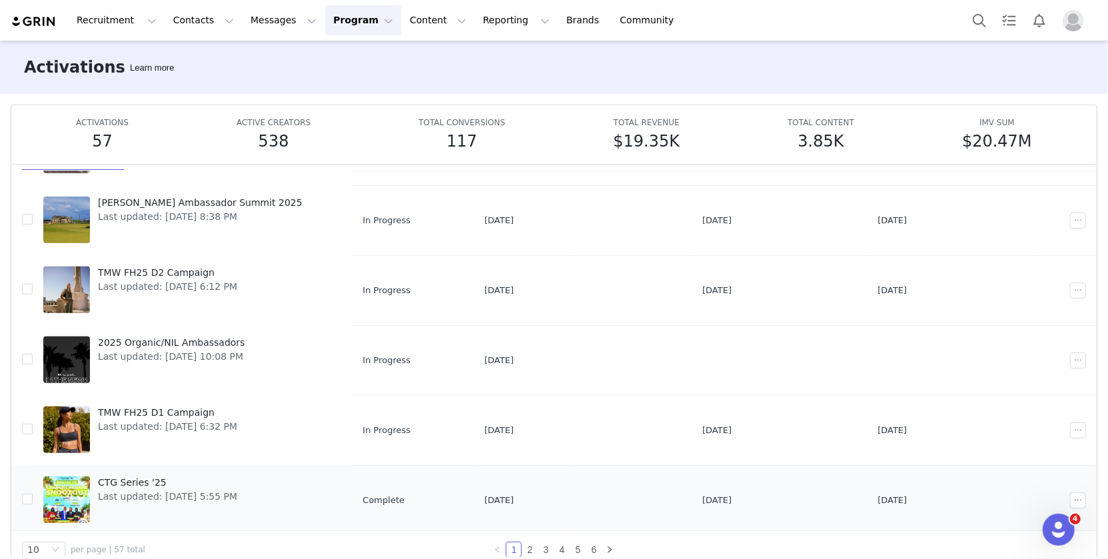
click at [543, 525] on td "[DATE]" at bounding box center [524, 500] width 101 height 70
click at [544, 544] on link "3" at bounding box center [545, 549] width 15 height 15
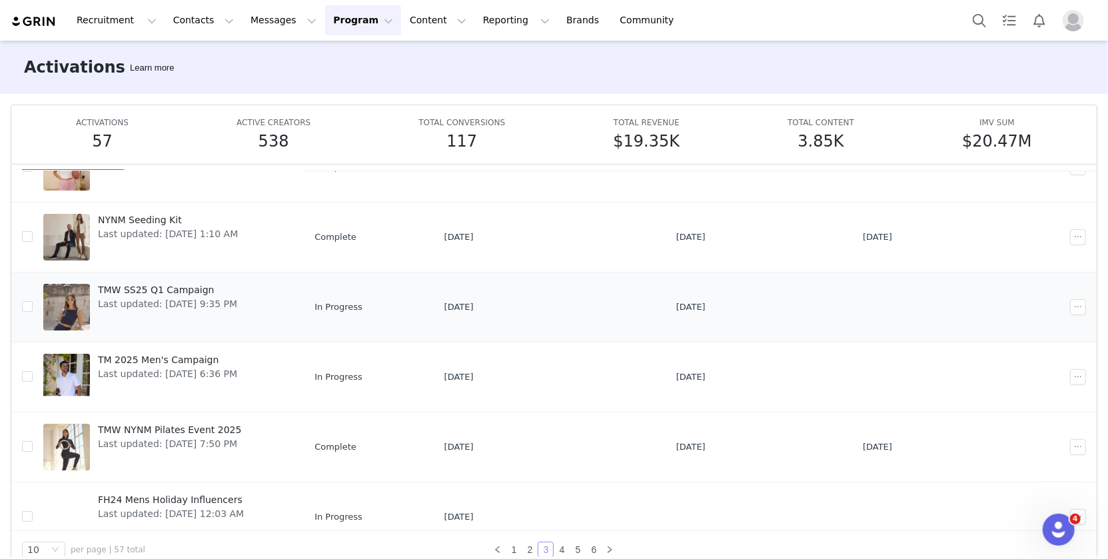
scroll to position [65, 0]
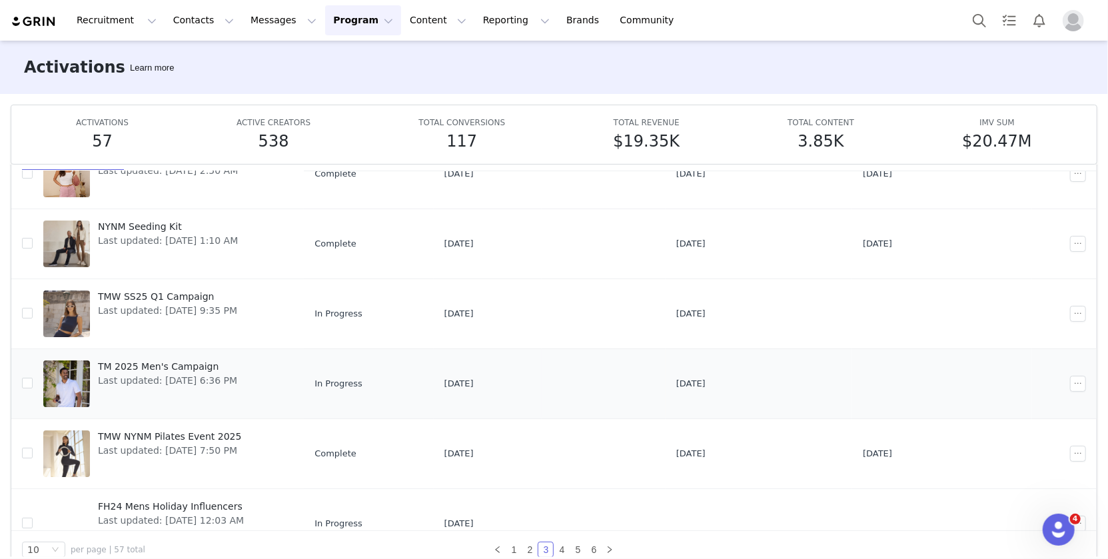
click at [163, 366] on span "TM 2025 Men's Campaign" at bounding box center [167, 367] width 139 height 14
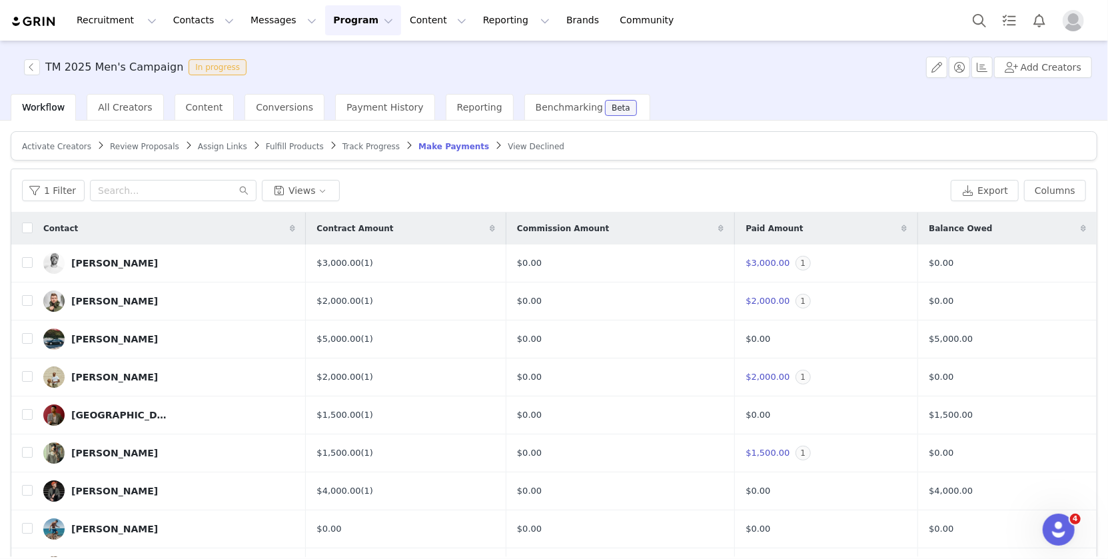
click at [44, 142] on span "Activate Creators" at bounding box center [56, 146] width 69 height 9
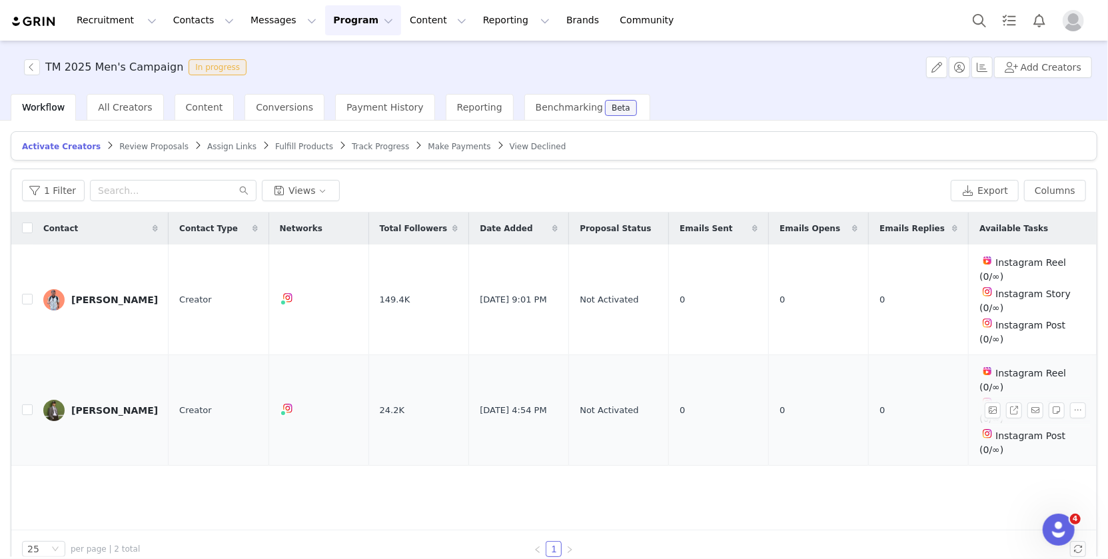
click at [91, 405] on div "[PERSON_NAME]" at bounding box center [114, 410] width 87 height 11
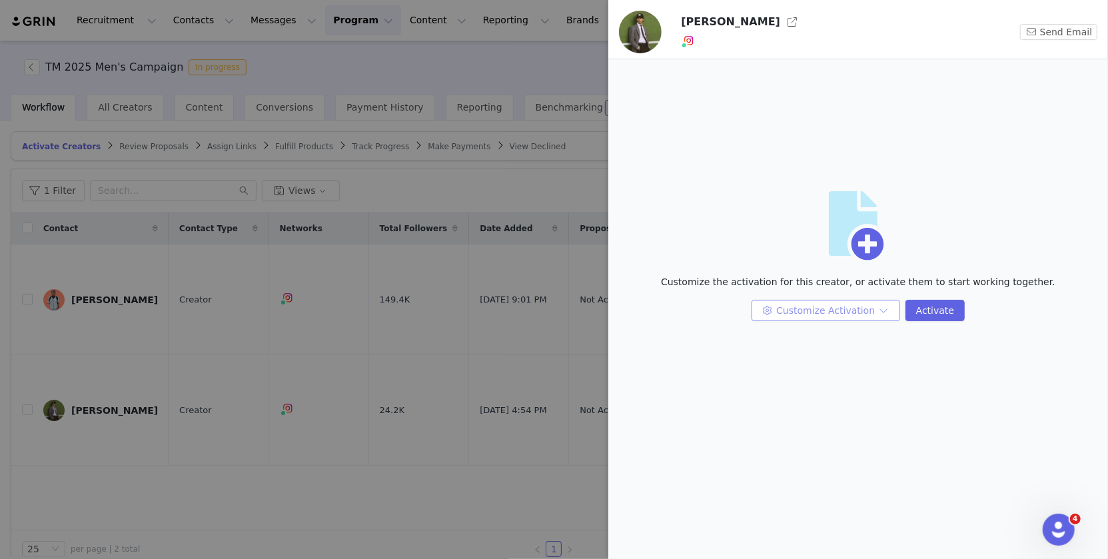
click at [831, 316] on button "Customize Activation" at bounding box center [825, 310] width 149 height 21
click at [824, 336] on li "Edit Available Tasks" at bounding box center [828, 336] width 140 height 21
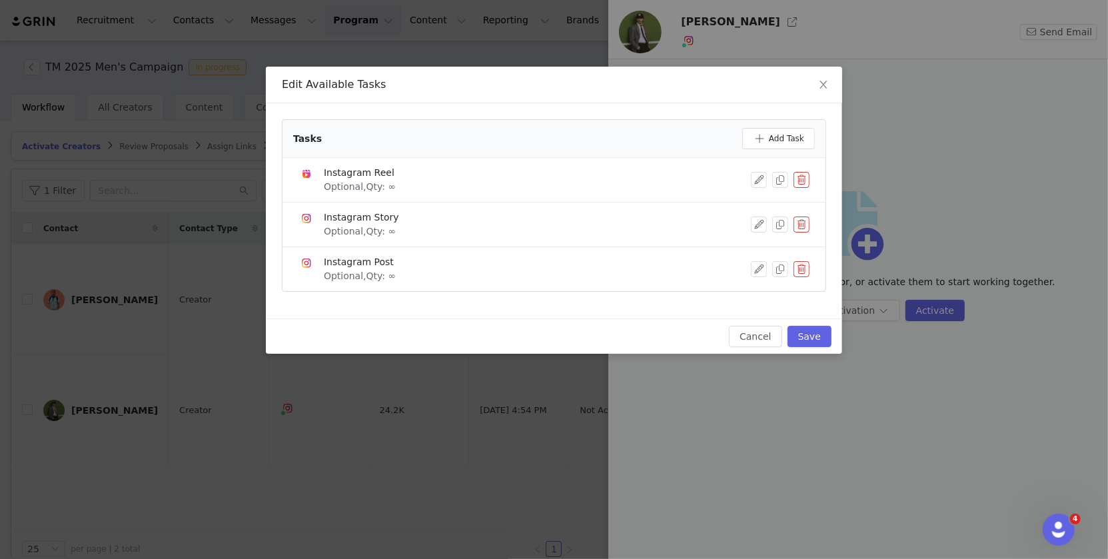
click at [805, 179] on button "button" at bounding box center [801, 180] width 16 height 16
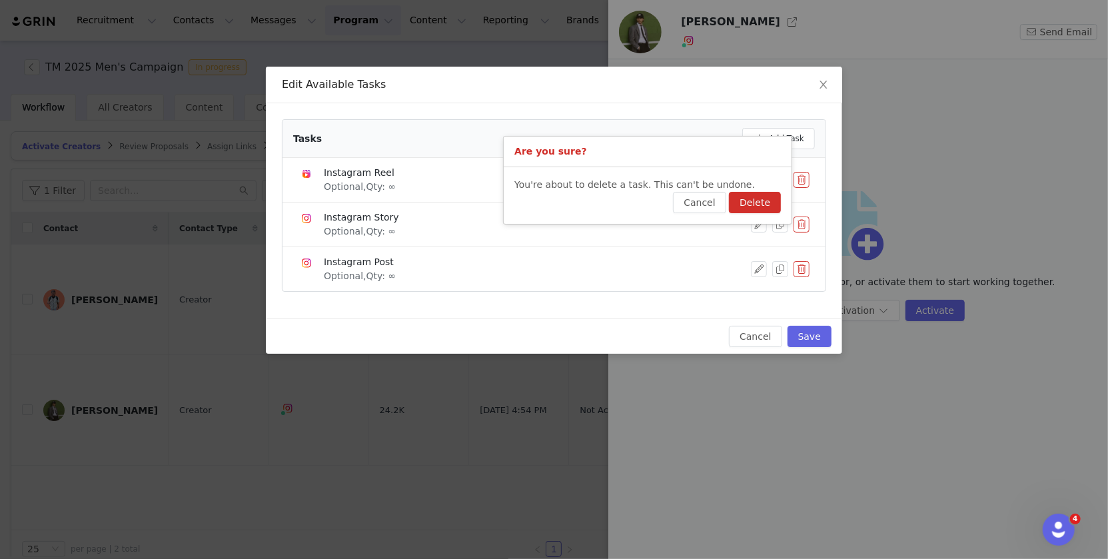
click at [762, 202] on button "Delete" at bounding box center [755, 202] width 52 height 21
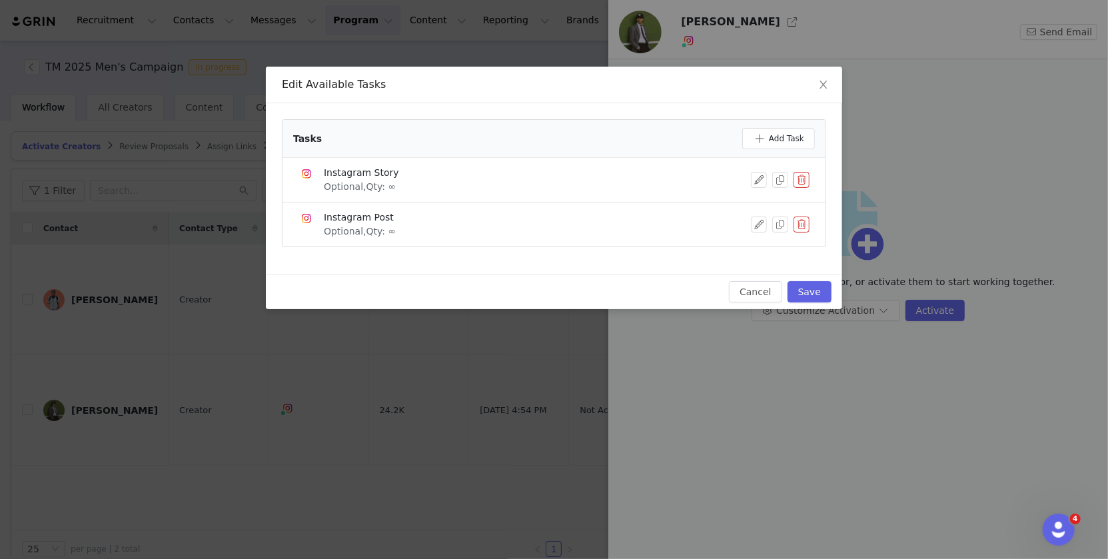
click at [803, 179] on button "button" at bounding box center [801, 180] width 16 height 16
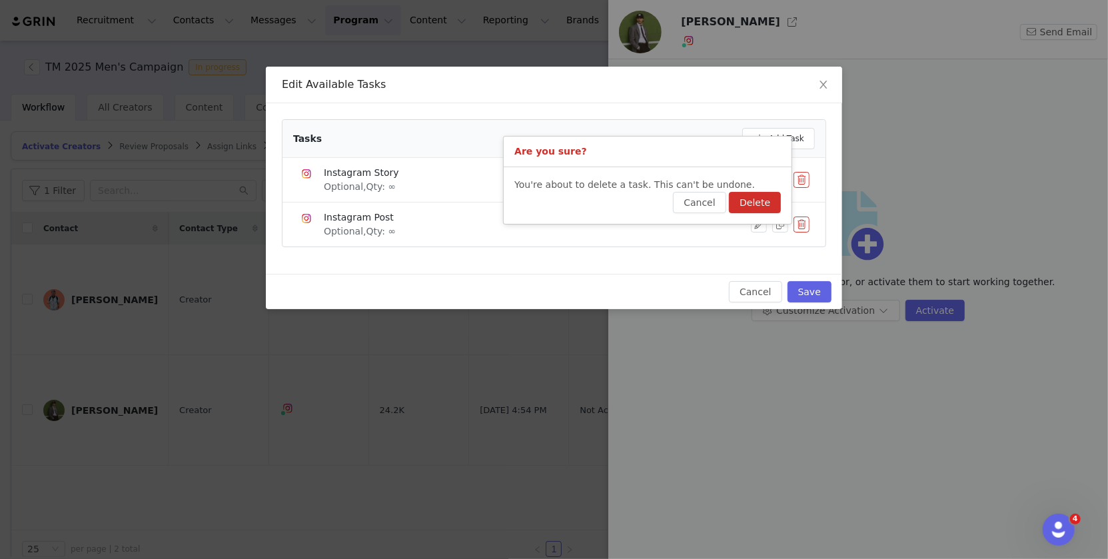
click at [738, 205] on button "Delete" at bounding box center [755, 202] width 52 height 21
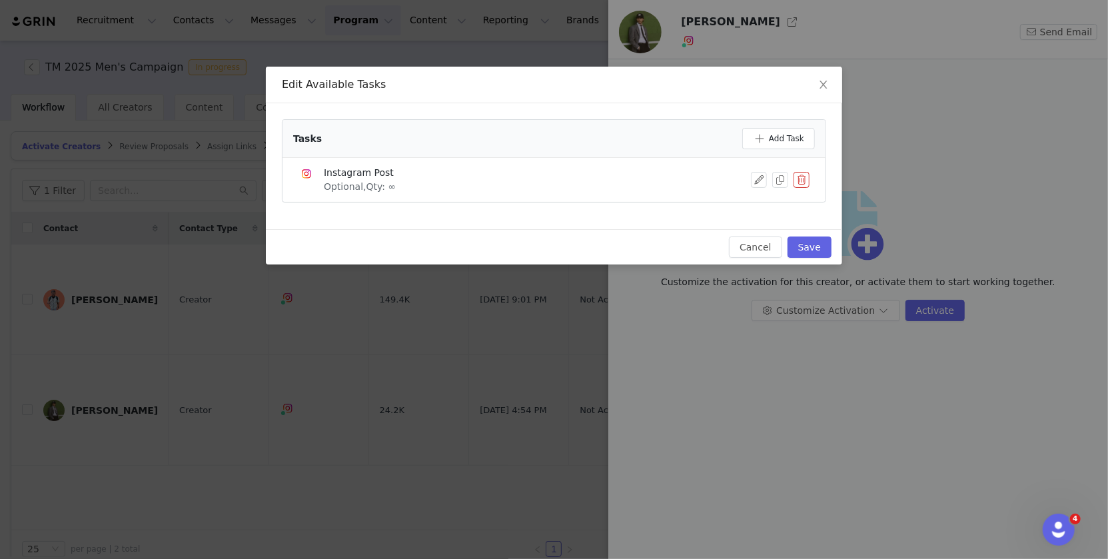
click at [805, 178] on button "button" at bounding box center [801, 180] width 16 height 16
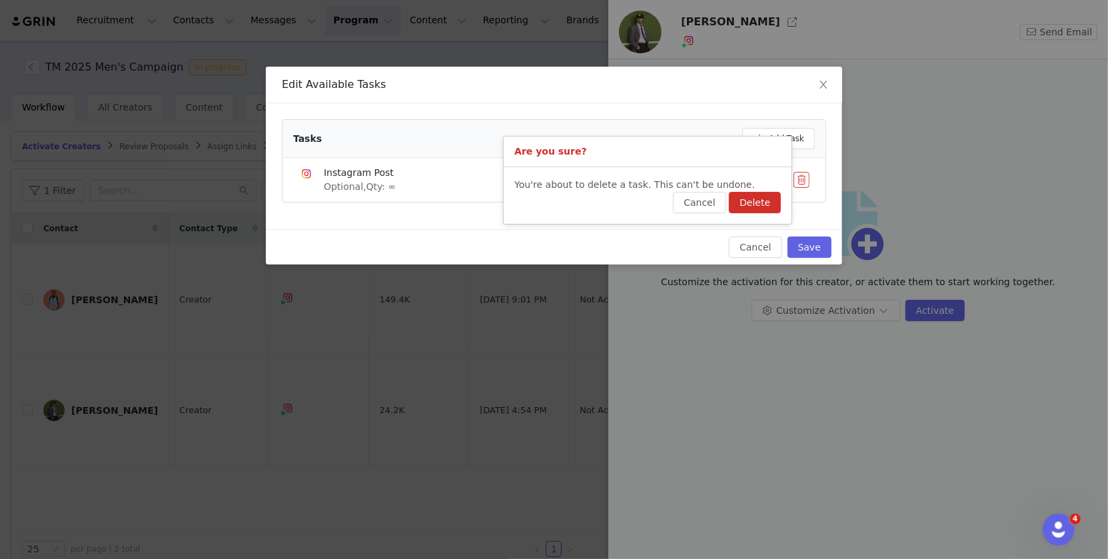
click at [749, 198] on button "Delete" at bounding box center [755, 202] width 52 height 21
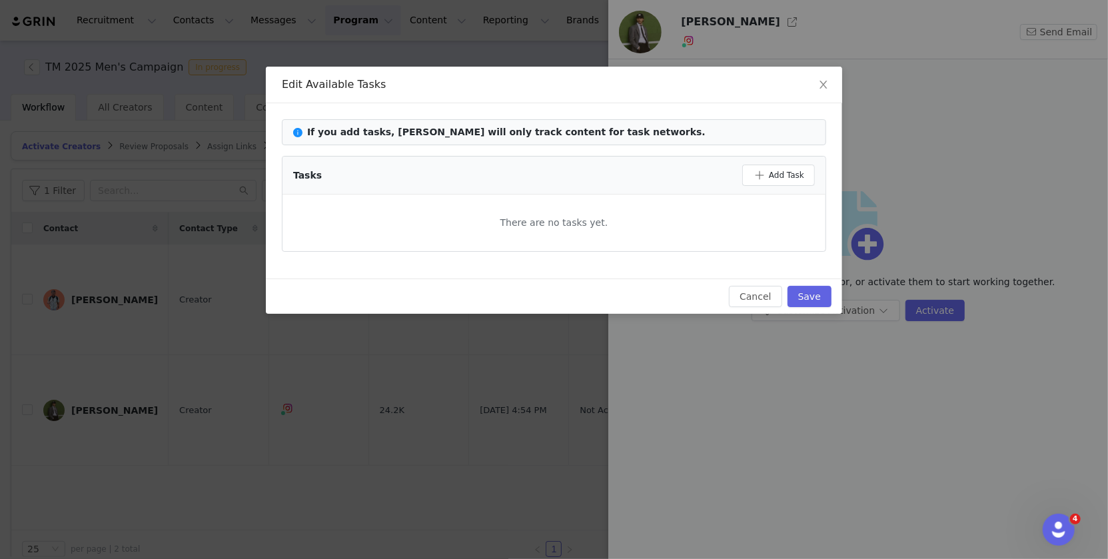
click at [786, 187] on div "Tasks Add Task" at bounding box center [553, 176] width 543 height 38
click at [782, 165] on button "Add Task" at bounding box center [778, 175] width 73 height 21
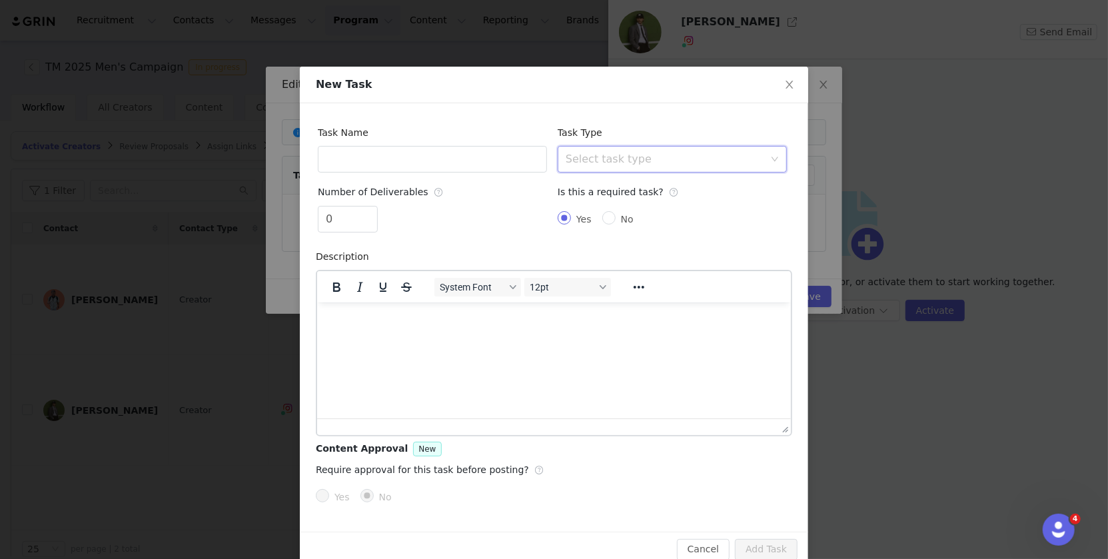
click at [684, 147] on div "Select task type" at bounding box center [668, 159] width 205 height 25
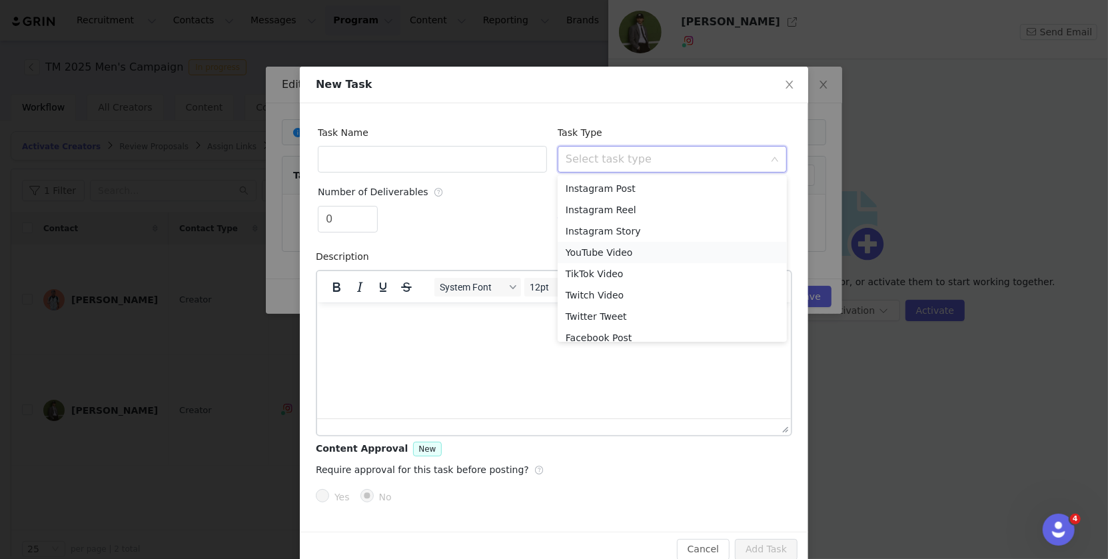
scroll to position [51, 0]
click at [630, 326] on li "Custom Task" at bounding box center [672, 328] width 229 height 21
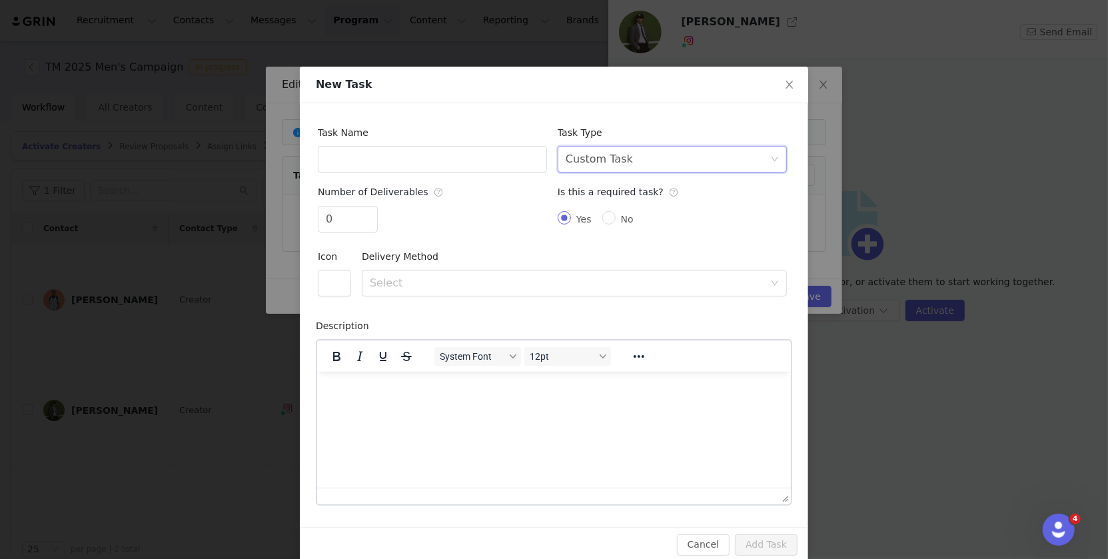
scroll to position [0, 0]
click at [476, 159] on input "text" at bounding box center [432, 159] width 229 height 27
type input "UGC Video"
click at [357, 217] on input "0" at bounding box center [347, 219] width 59 height 25
click at [414, 276] on div "Select" at bounding box center [567, 282] width 394 height 13
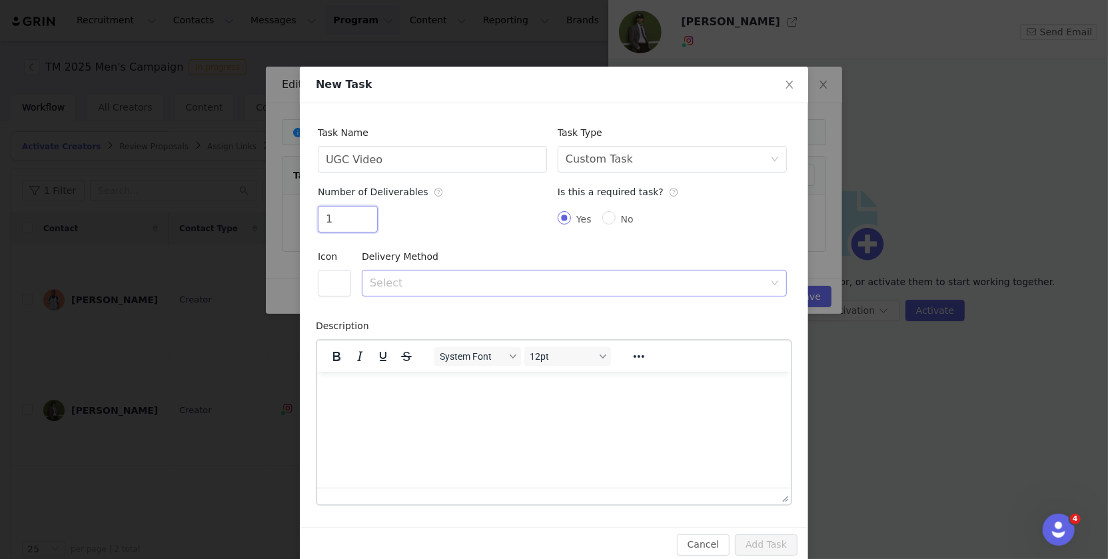
type input "1"
click at [412, 334] on li "URL" at bounding box center [574, 332] width 425 height 21
click at [525, 407] on html at bounding box center [553, 389] width 474 height 36
click at [767, 537] on button "Add Task" at bounding box center [766, 544] width 63 height 21
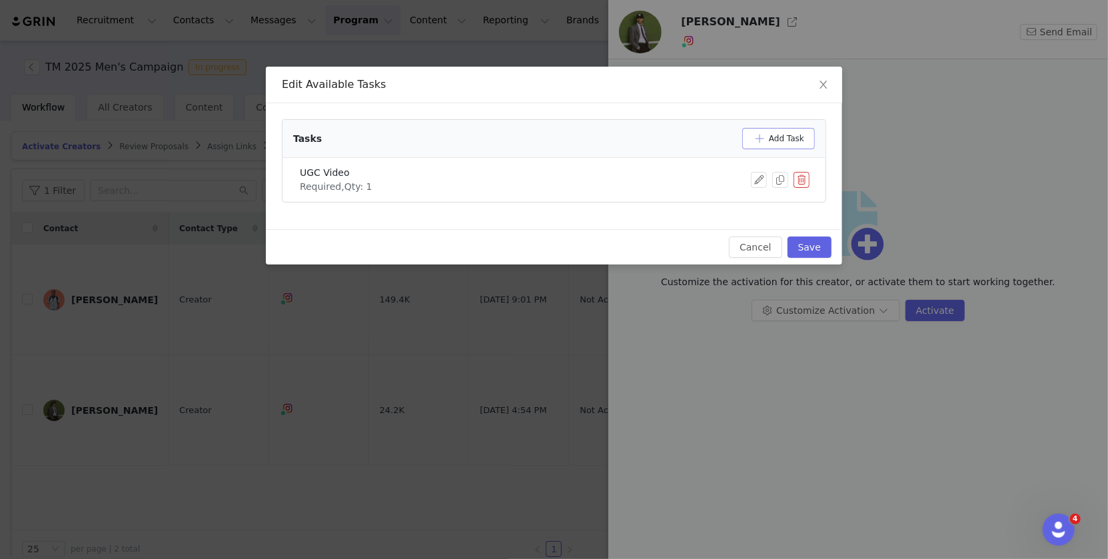
click at [790, 141] on button "Add Task" at bounding box center [778, 138] width 73 height 21
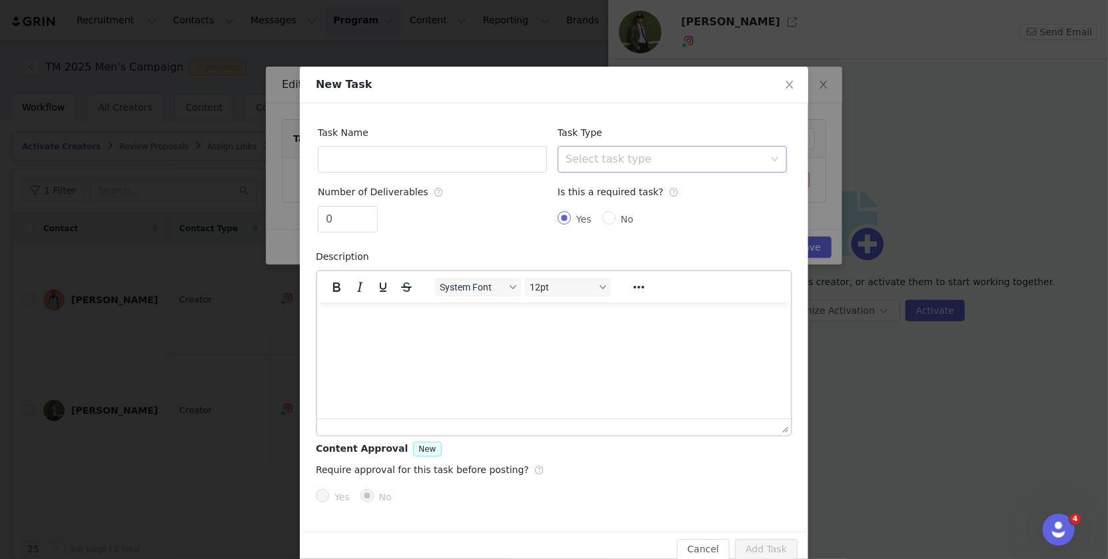
click at [720, 161] on div "Select task type" at bounding box center [665, 159] width 199 height 13
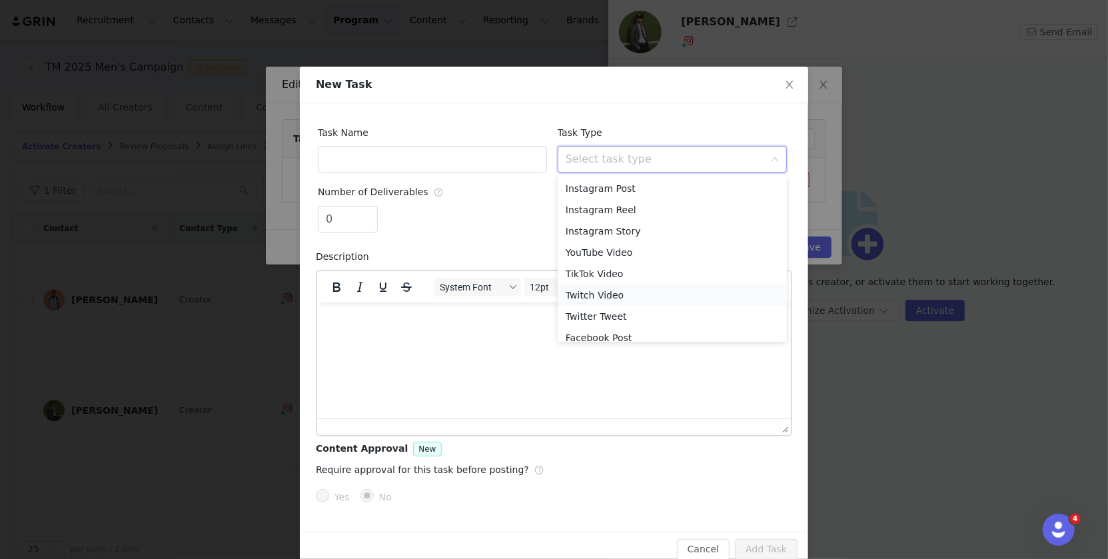
scroll to position [51, 0]
click at [628, 333] on li "Custom Task" at bounding box center [672, 328] width 229 height 21
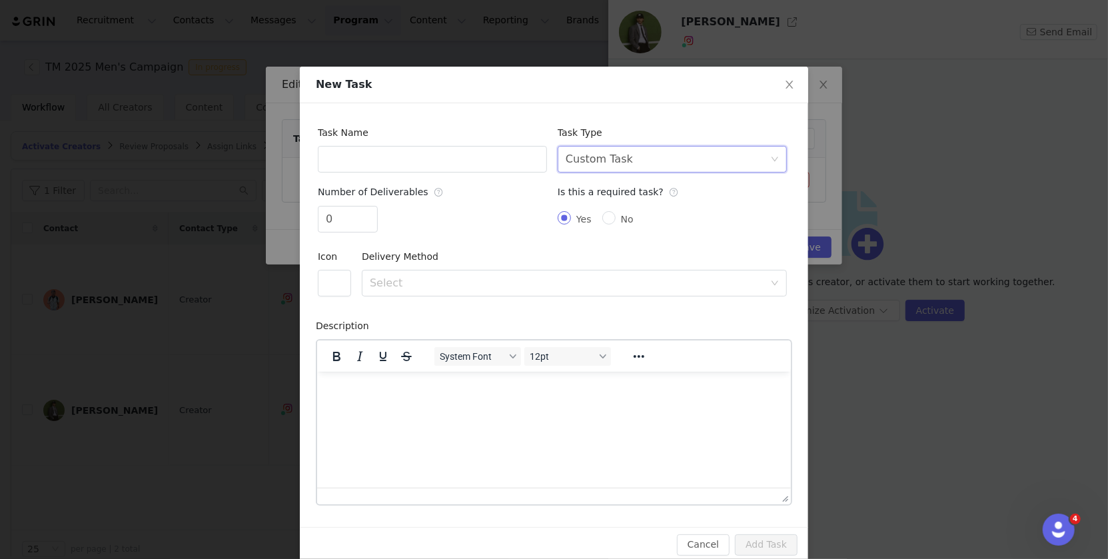
scroll to position [0, 0]
click at [466, 158] on input "text" at bounding box center [432, 159] width 229 height 27
type input "UGC Images"
click at [352, 220] on input "0" at bounding box center [347, 219] width 59 height 25
click at [432, 281] on div "Select" at bounding box center [567, 282] width 394 height 13
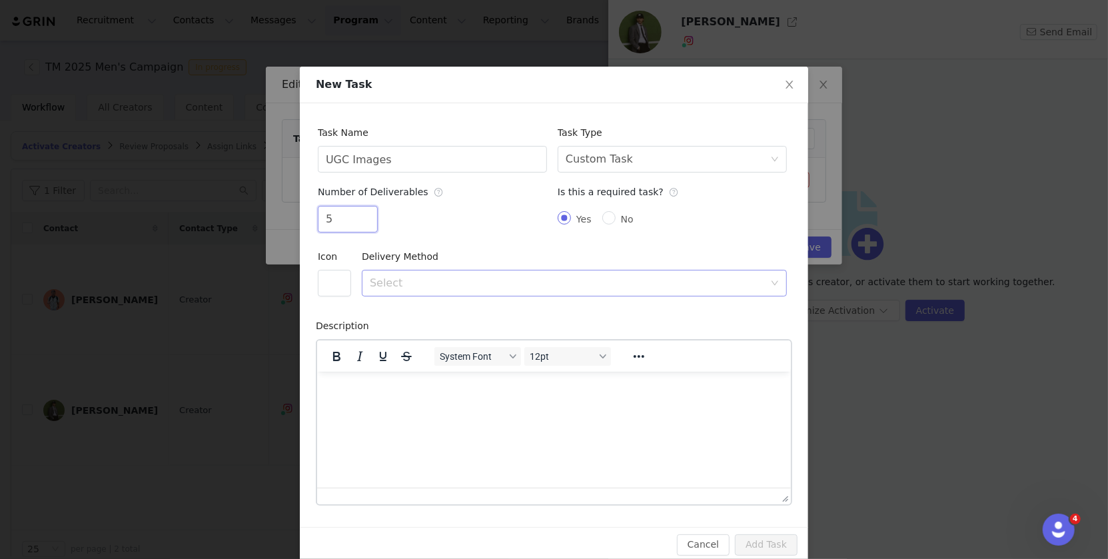
type input "5"
click at [422, 331] on li "URL" at bounding box center [574, 332] width 425 height 21
click at [767, 544] on button "Add Task" at bounding box center [766, 544] width 63 height 21
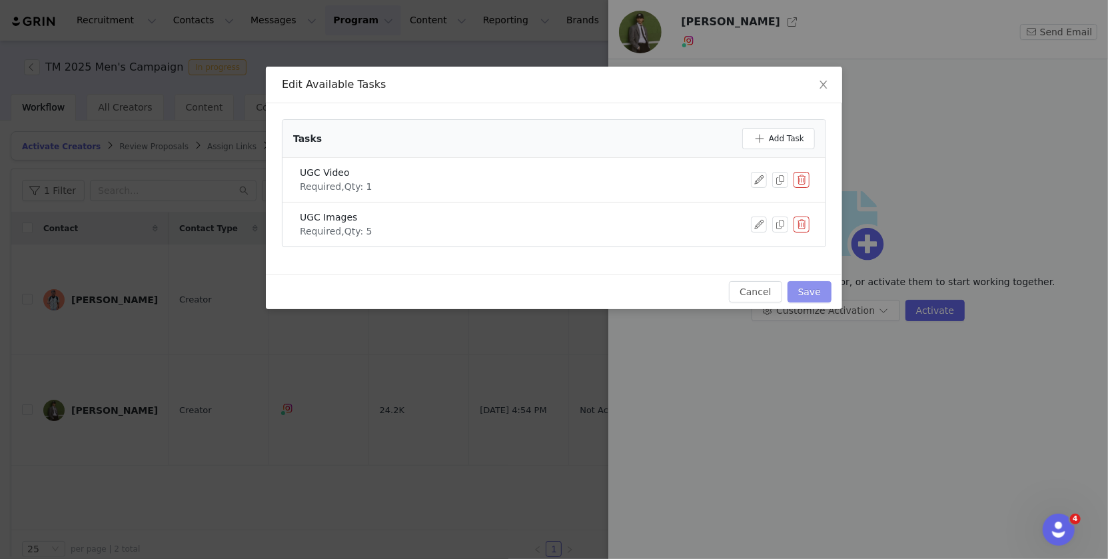
click at [812, 292] on button "Save" at bounding box center [809, 291] width 44 height 21
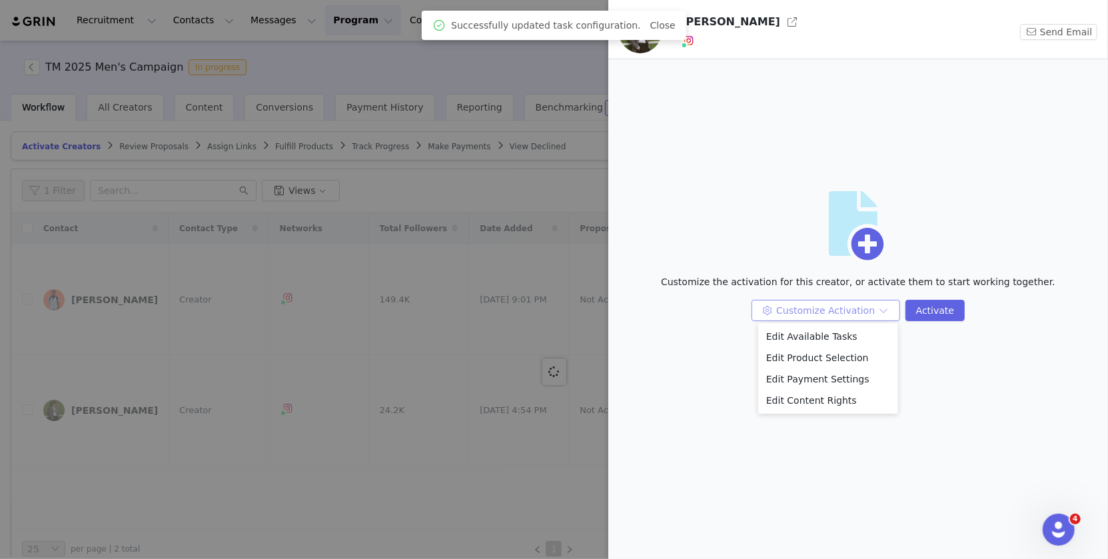
click at [865, 315] on button "Customize Activation" at bounding box center [825, 310] width 149 height 21
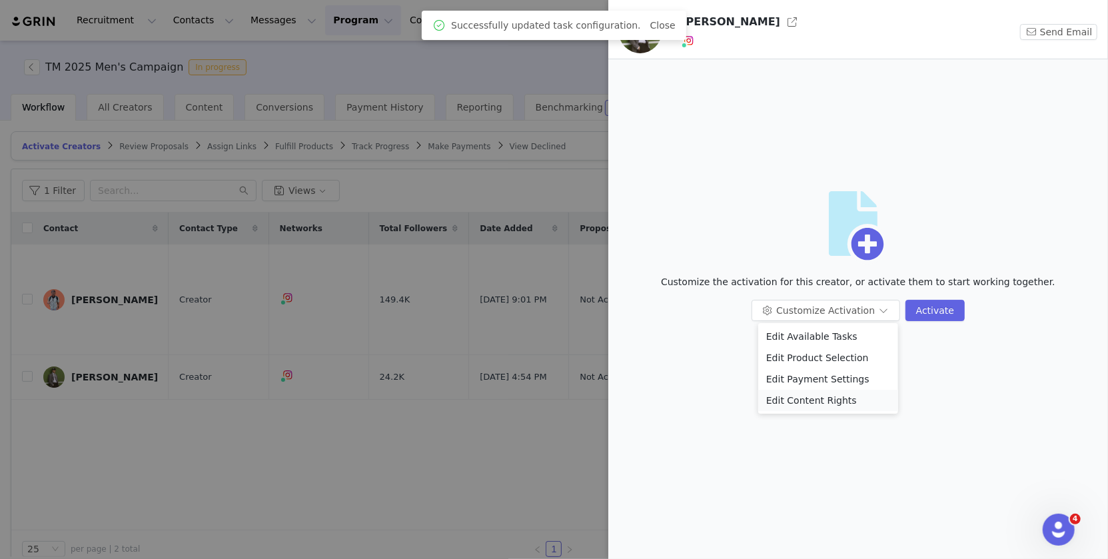
click at [842, 398] on li "Edit Content Rights" at bounding box center [828, 400] width 140 height 21
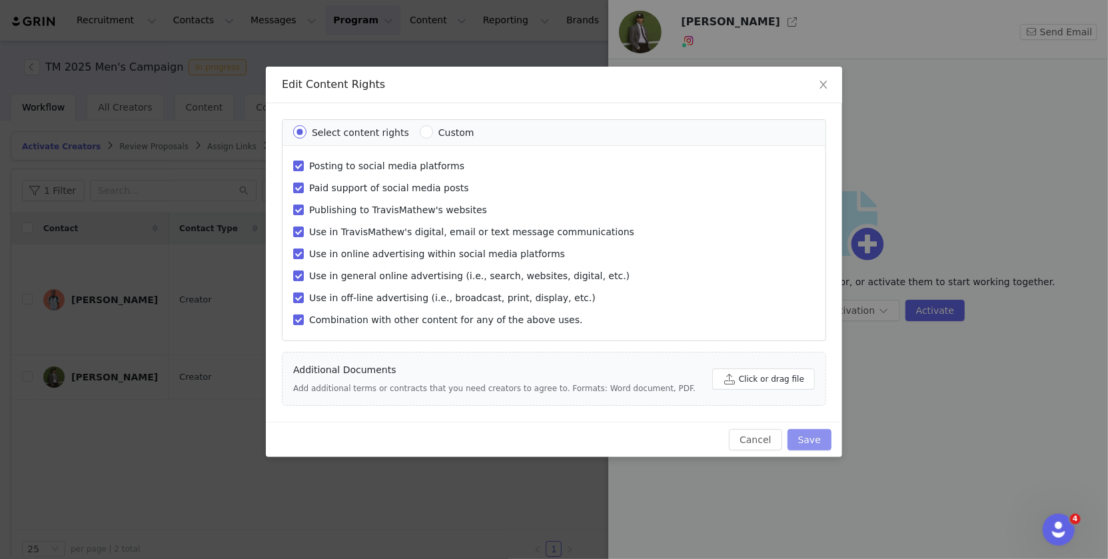
click at [797, 431] on button "Save" at bounding box center [809, 439] width 44 height 21
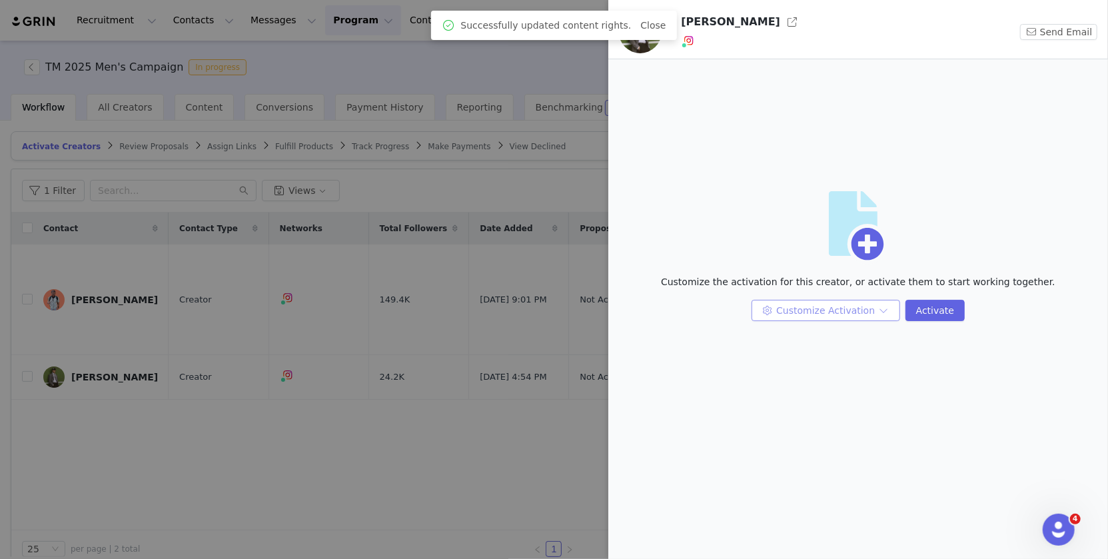
click at [876, 305] on button "Customize Activation" at bounding box center [825, 310] width 149 height 21
click at [843, 380] on li "Edit Payment Settings" at bounding box center [828, 378] width 140 height 21
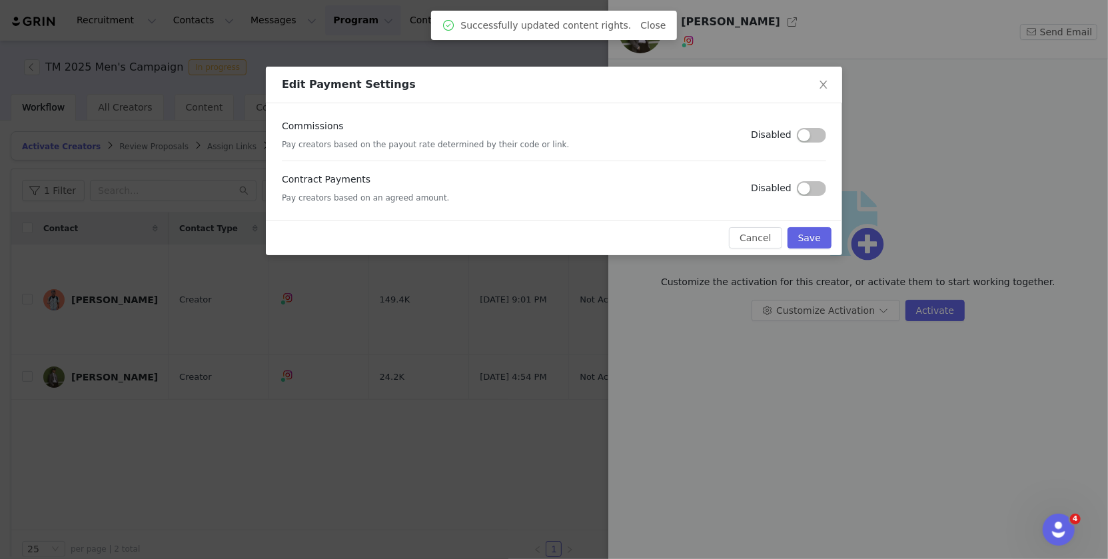
click at [815, 187] on button "button" at bounding box center [811, 188] width 29 height 15
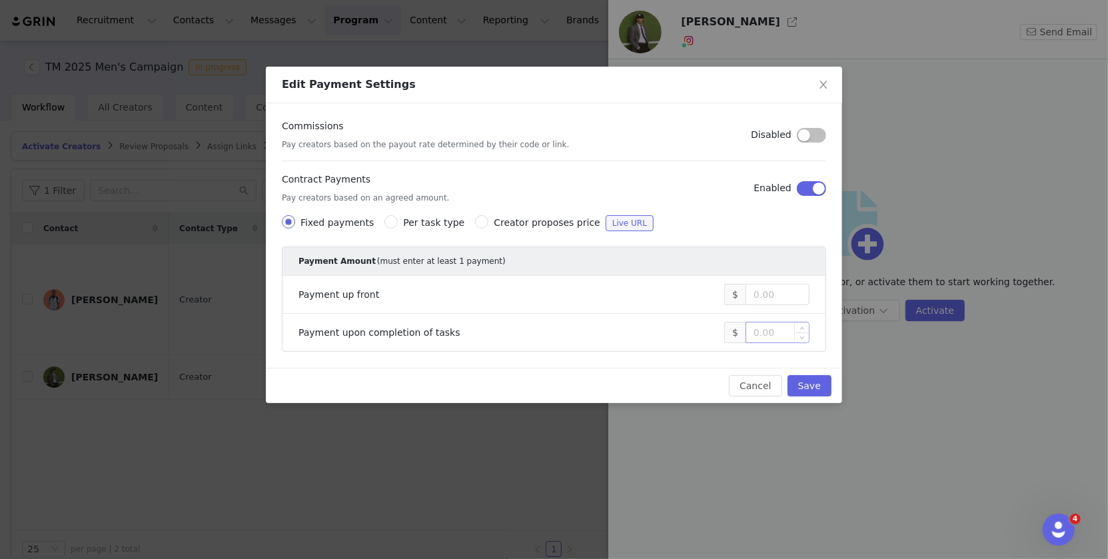
click at [779, 324] on input at bounding box center [777, 332] width 63 height 20
type input "1,500"
click at [813, 379] on button "Save" at bounding box center [809, 385] width 44 height 21
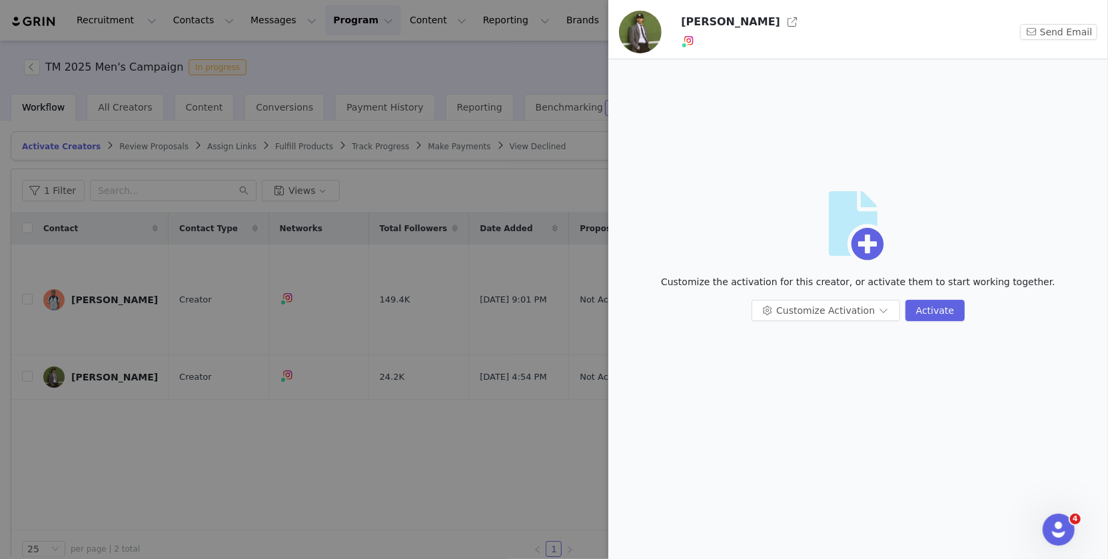
click at [832, 294] on div "Customize the activation for this creator, or activate them to start working to…" at bounding box center [858, 287] width 478 height 25
click at [835, 307] on button "Customize Activation" at bounding box center [825, 310] width 149 height 21
click at [820, 398] on li "Edit Content Rights" at bounding box center [828, 400] width 140 height 21
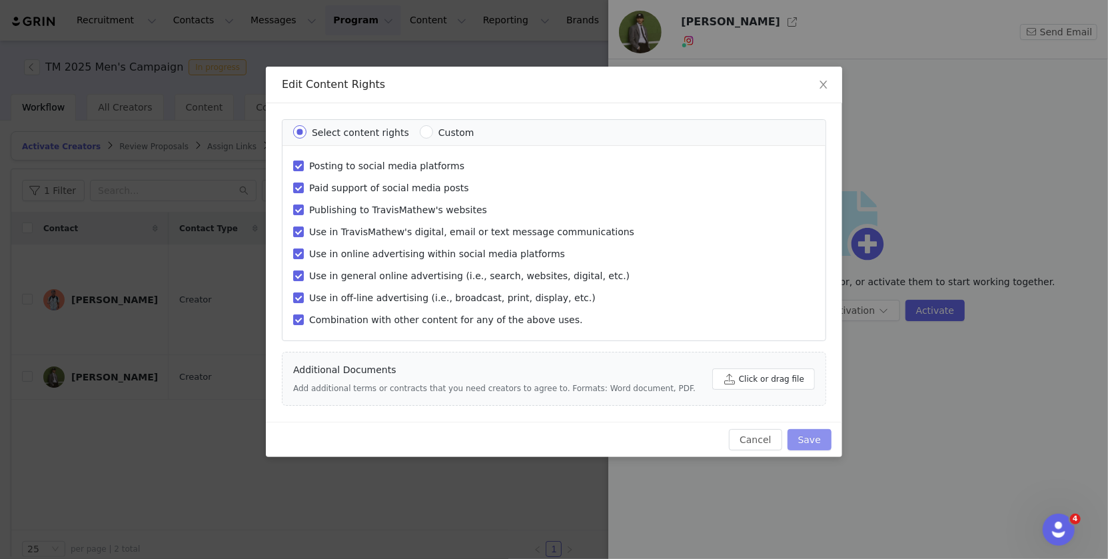
click at [819, 437] on button "Save" at bounding box center [809, 439] width 44 height 21
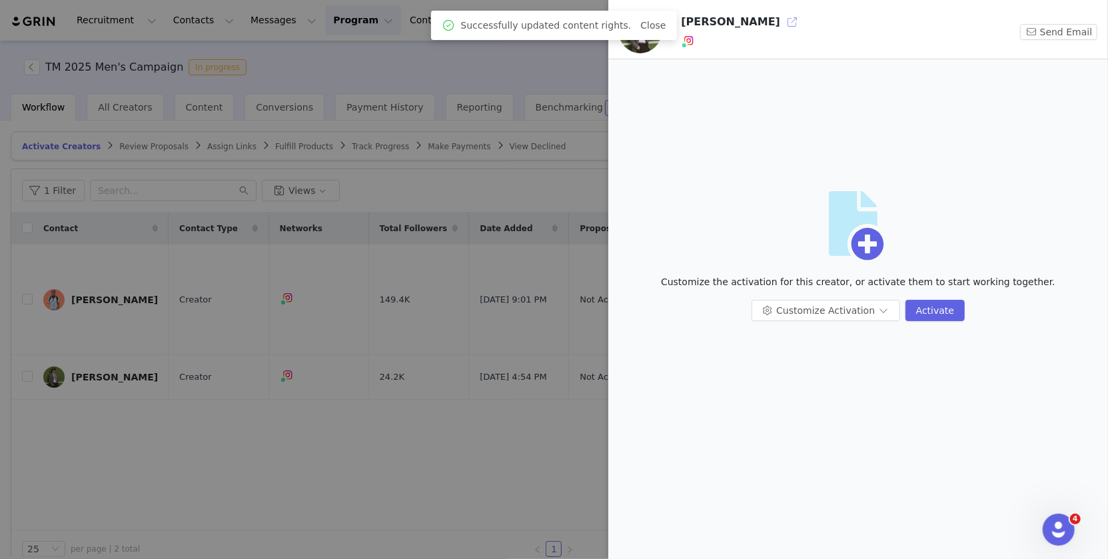
click at [781, 22] on button "button" at bounding box center [791, 21] width 21 height 21
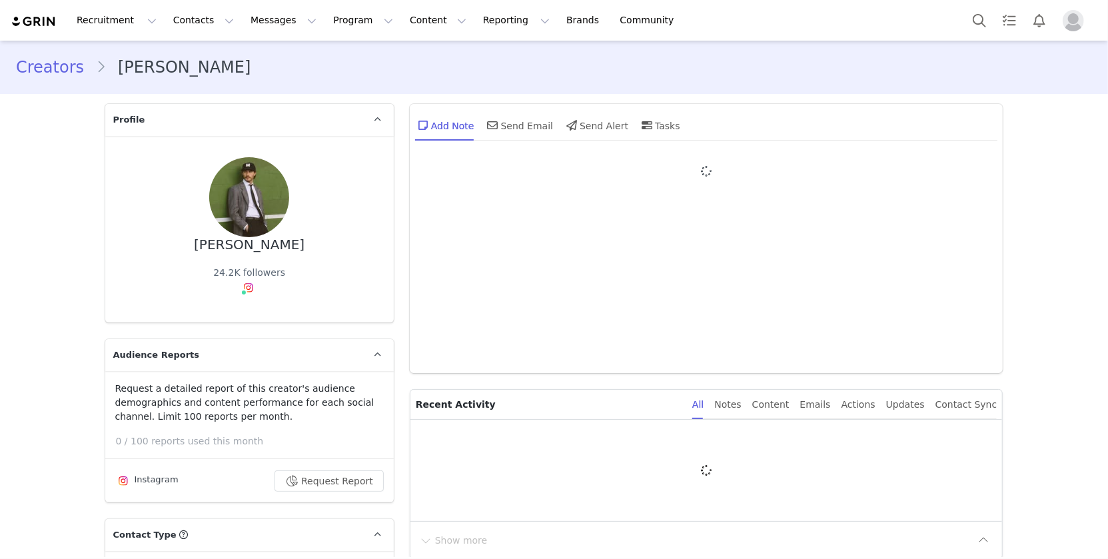
type input "+1 ([GEOGRAPHIC_DATA])"
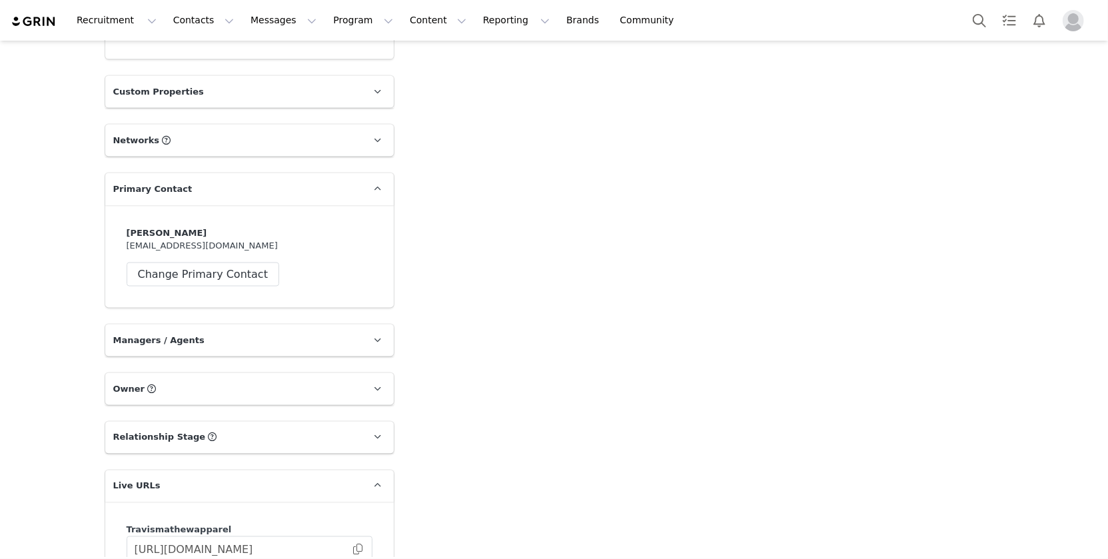
scroll to position [1384, 0]
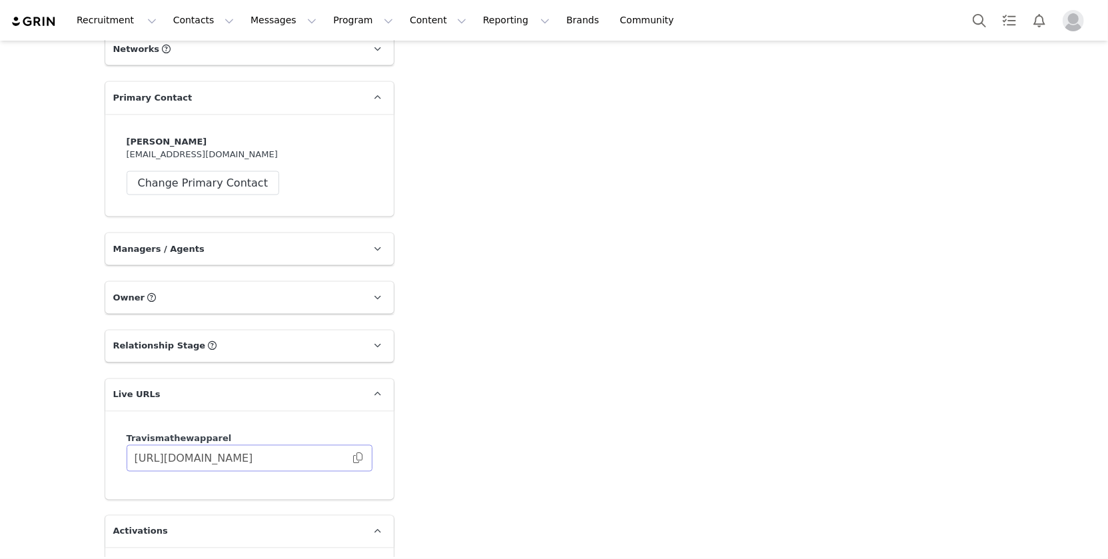
click at [359, 458] on span at bounding box center [357, 458] width 13 height 0
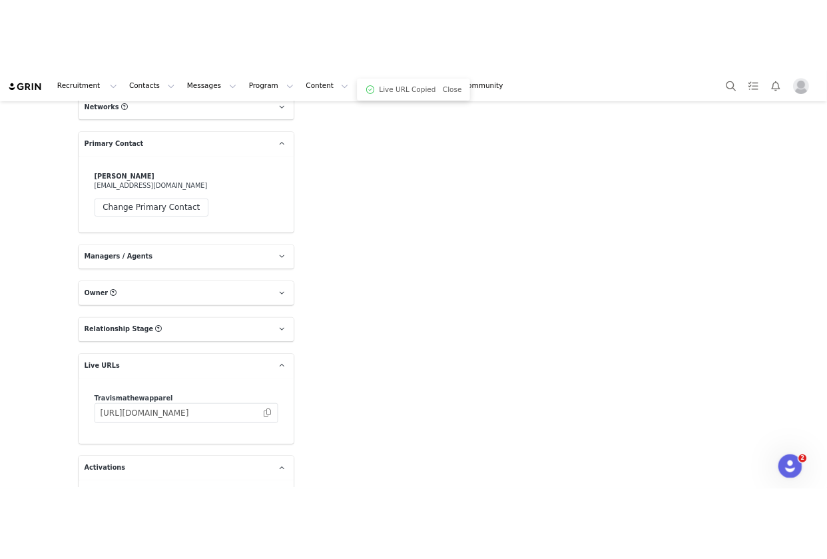
scroll to position [0, 0]
